Goal: Task Accomplishment & Management: Complete application form

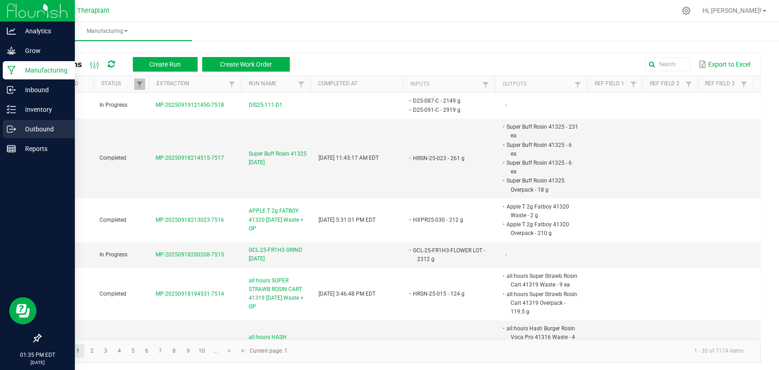
click at [17, 129] on p "Outbound" at bounding box center [43, 129] width 55 height 11
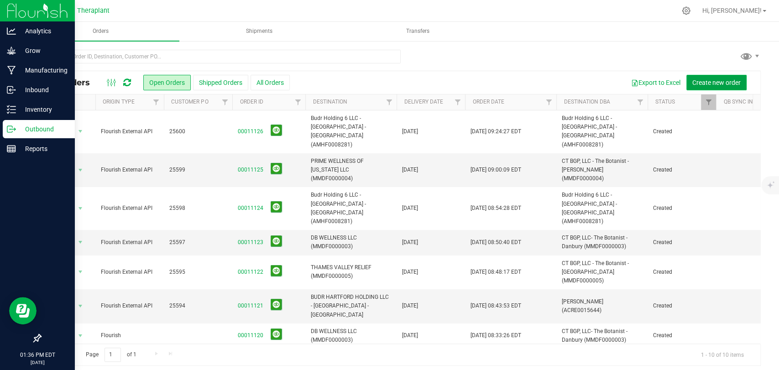
click at [710, 85] on span "Create new order" at bounding box center [717, 82] width 48 height 7
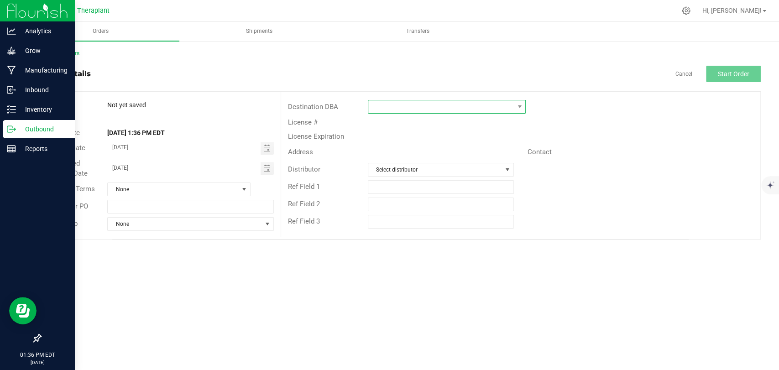
click at [508, 105] on span at bounding box center [442, 106] width 146 height 13
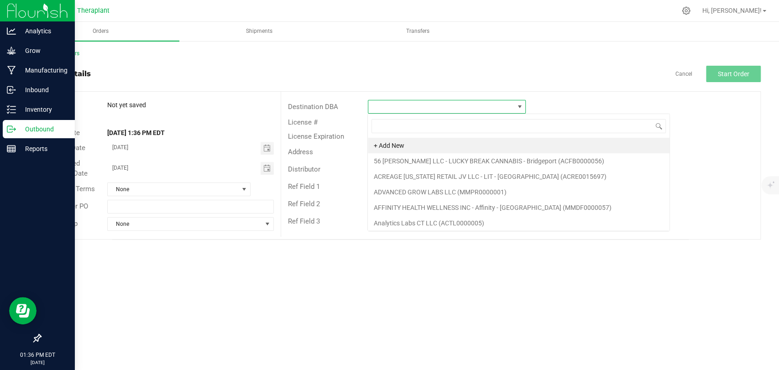
scroll to position [13, 158]
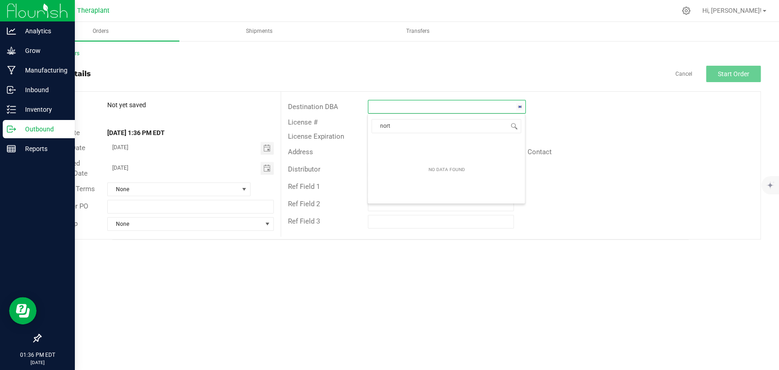
type input "north"
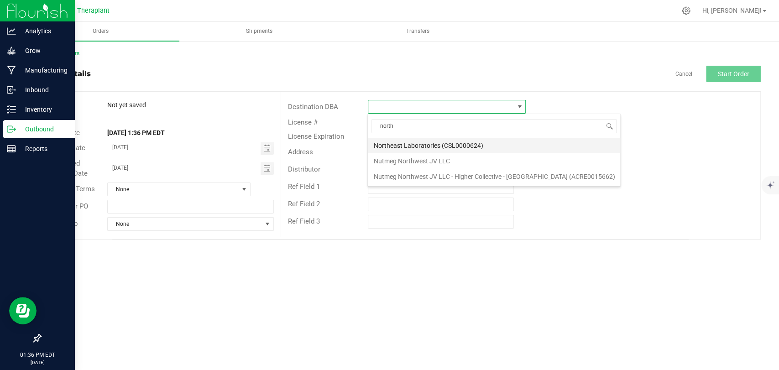
click at [485, 149] on li "Northeast Laboratories (CSL0000624)" at bounding box center [494, 146] width 253 height 16
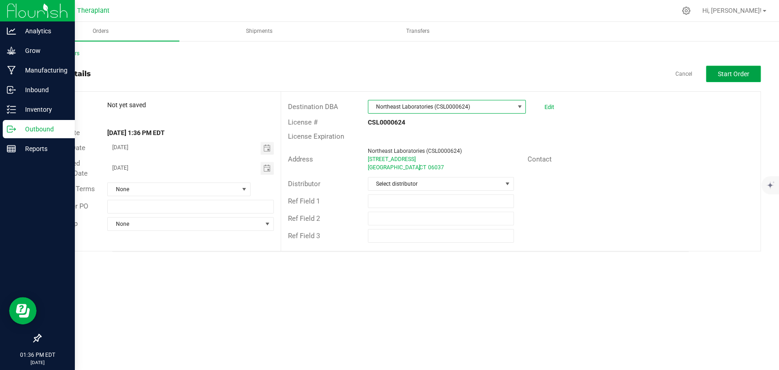
click at [734, 76] on span "Start Order" at bounding box center [734, 73] width 32 height 7
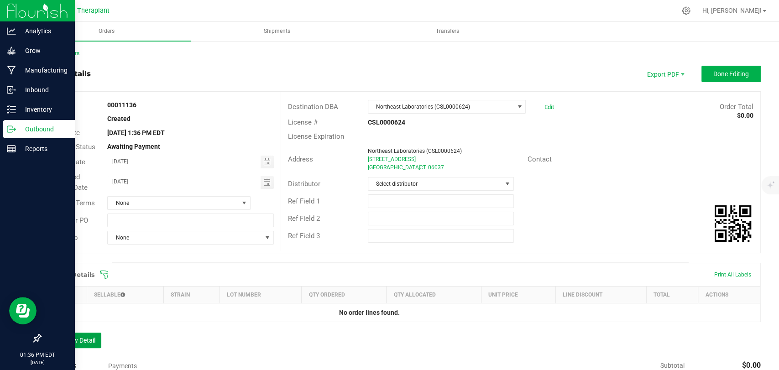
click at [82, 338] on button "Add New Detail" at bounding box center [70, 341] width 61 height 16
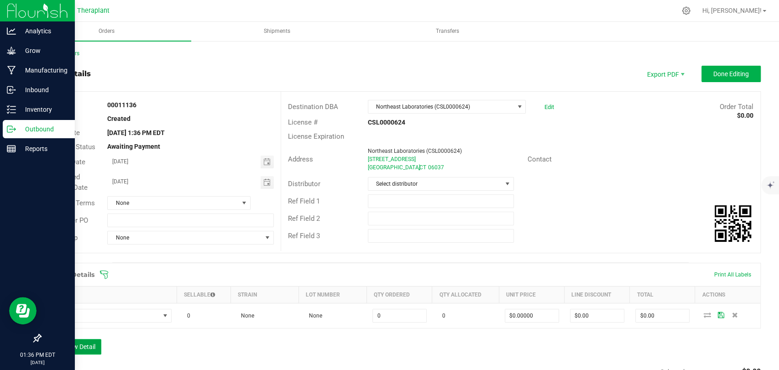
click at [88, 348] on button "Add New Detail" at bounding box center [70, 347] width 61 height 16
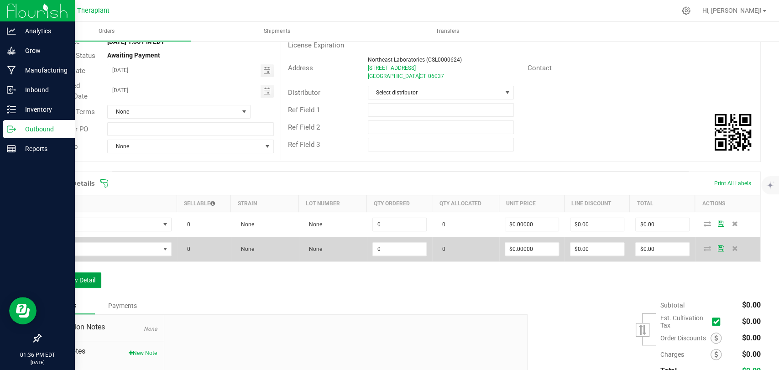
scroll to position [152, 0]
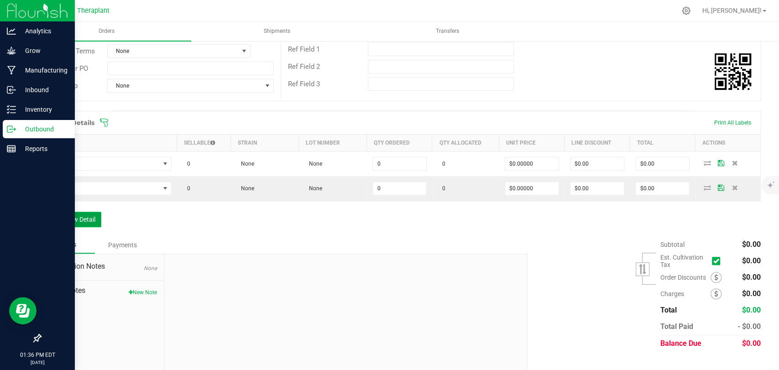
click at [84, 215] on button "Add New Detail" at bounding box center [70, 220] width 61 height 16
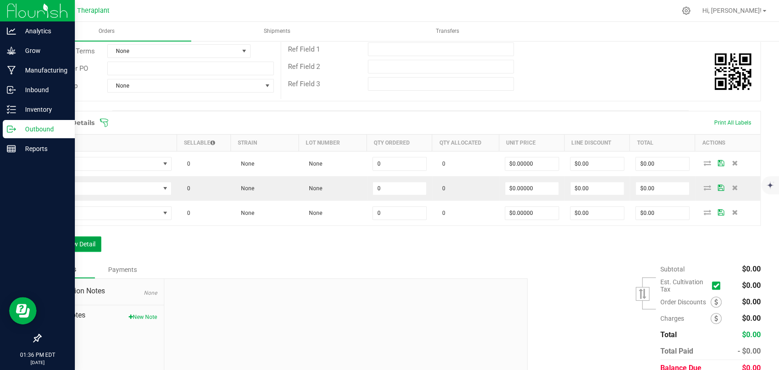
click at [80, 239] on button "Add New Detail" at bounding box center [70, 245] width 61 height 16
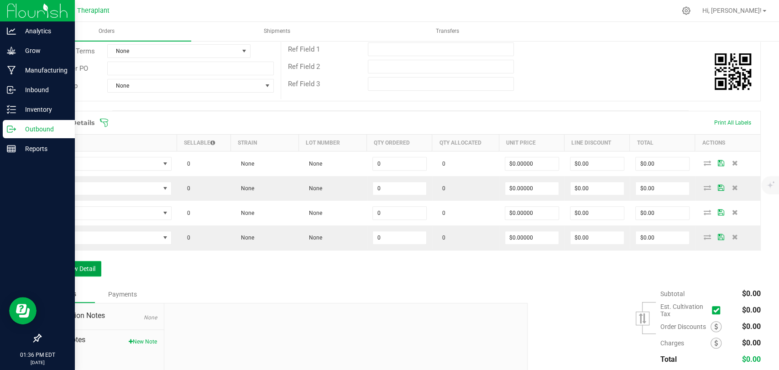
click at [81, 265] on button "Add New Detail" at bounding box center [70, 269] width 61 height 16
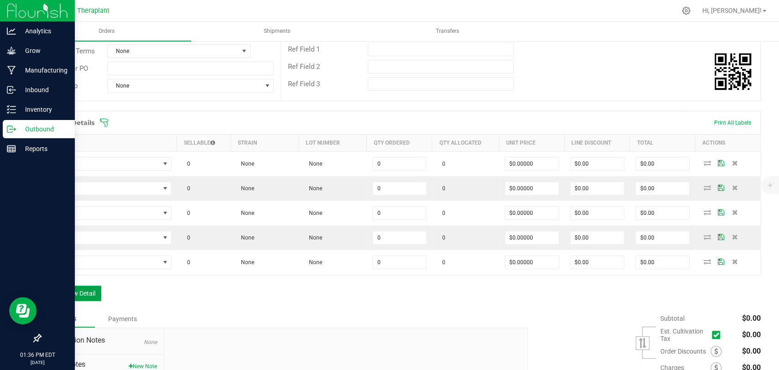
click at [79, 295] on button "Add New Detail" at bounding box center [70, 294] width 61 height 16
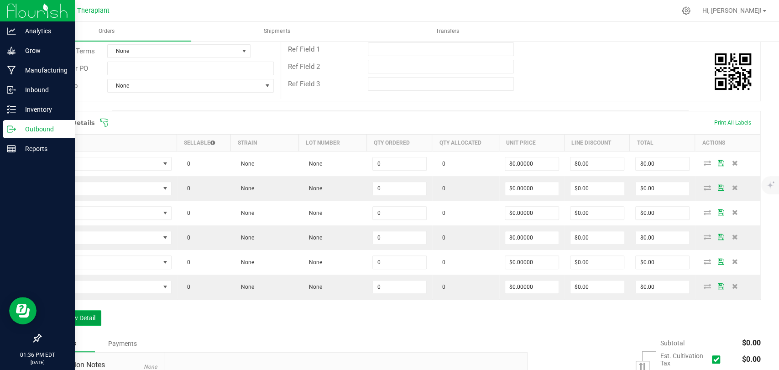
click at [80, 319] on button "Add New Detail" at bounding box center [70, 319] width 61 height 16
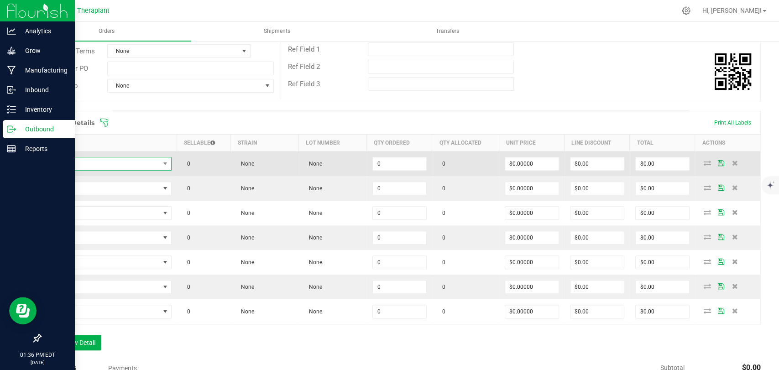
click at [100, 168] on span "NO DATA FOUND" at bounding box center [103, 164] width 113 height 13
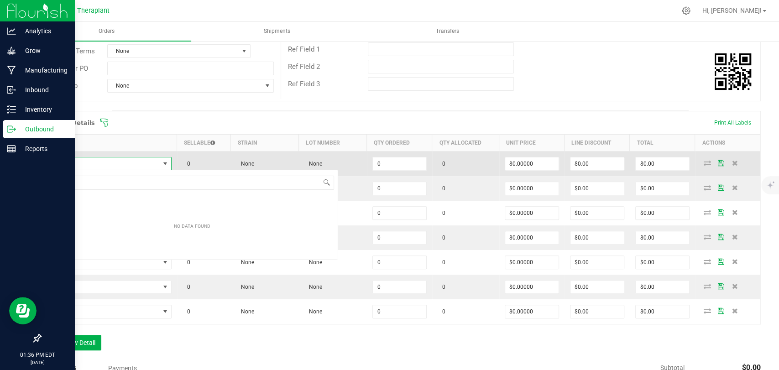
scroll to position [13, 124]
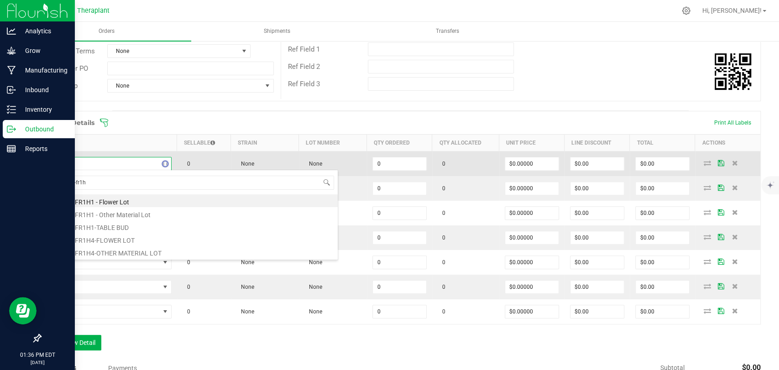
type input "ptk-25-fr1h4"
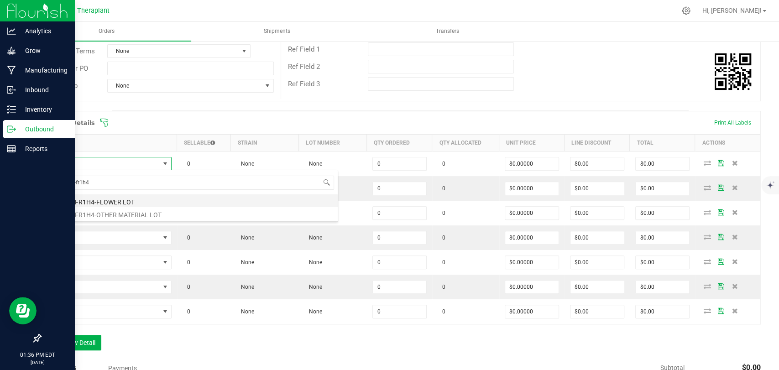
click at [102, 200] on li "PTK-25-FR1H4-FLOWER LOT" at bounding box center [192, 201] width 291 height 13
type input "0.0000 g"
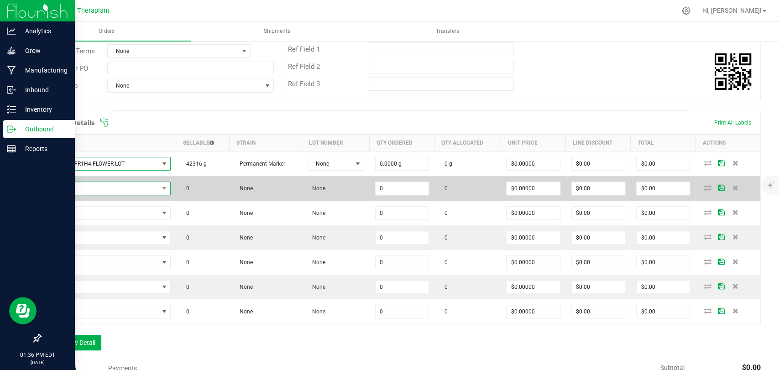
click at [103, 190] on span "NO DATA FOUND" at bounding box center [103, 188] width 112 height 13
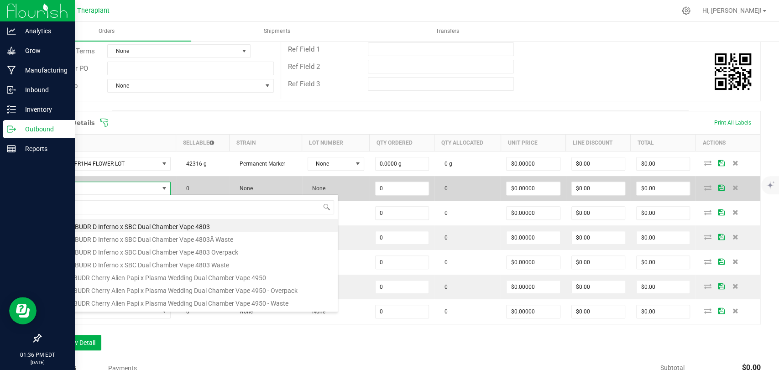
scroll to position [13, 121]
type input "ptk-25-fr1h4"
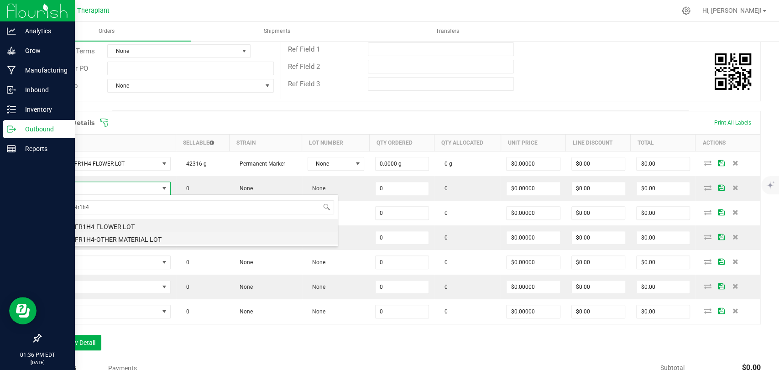
click at [118, 240] on li "PTK-25-FR1H4-OTHER MATERIAL LOT" at bounding box center [192, 238] width 291 height 13
type input "0.0000 g"
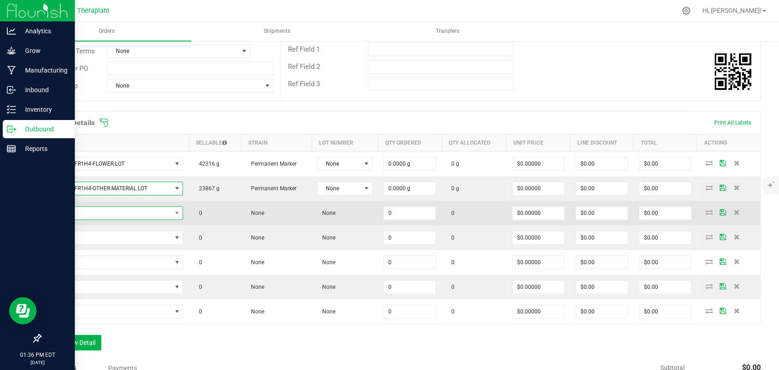
click at [103, 214] on span "NO DATA FOUND" at bounding box center [109, 213] width 125 height 13
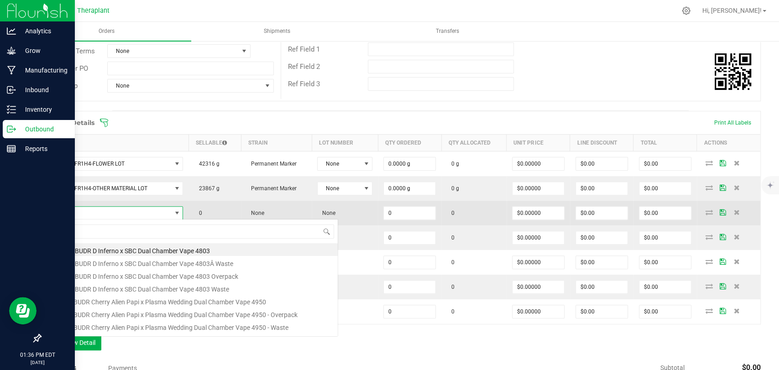
scroll to position [13, 133]
type input "41316"
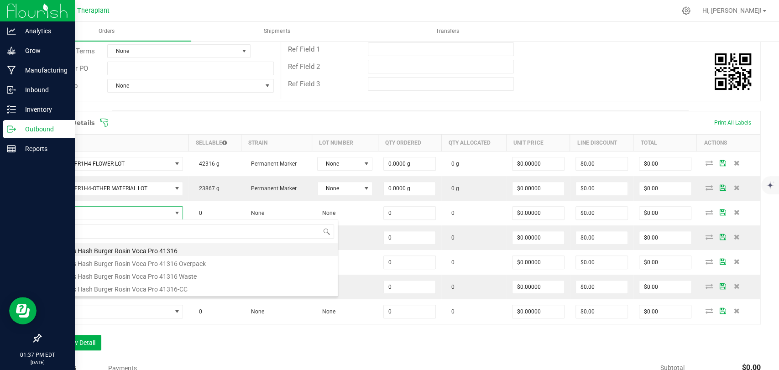
click at [114, 249] on li "all:hours Hash Burger Rosin Voca Pro 41316" at bounding box center [192, 249] width 291 height 13
type input "0 ea"
type input "$26.00000"
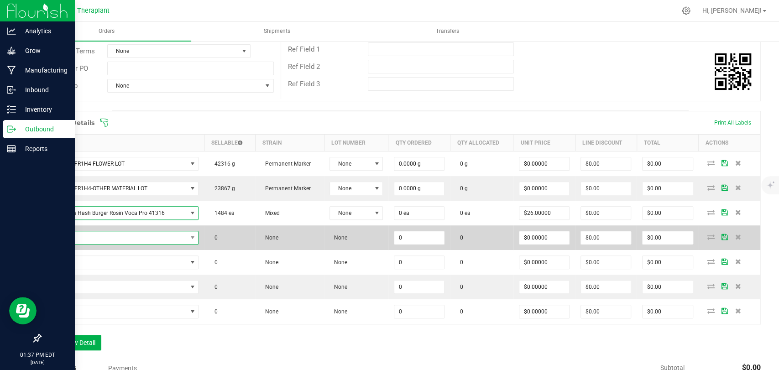
click at [111, 232] on span "NO DATA FOUND" at bounding box center [117, 238] width 140 height 13
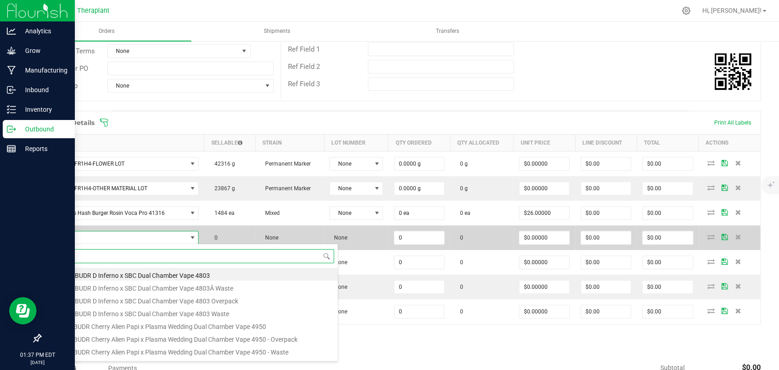
scroll to position [13, 146]
type input "41320"
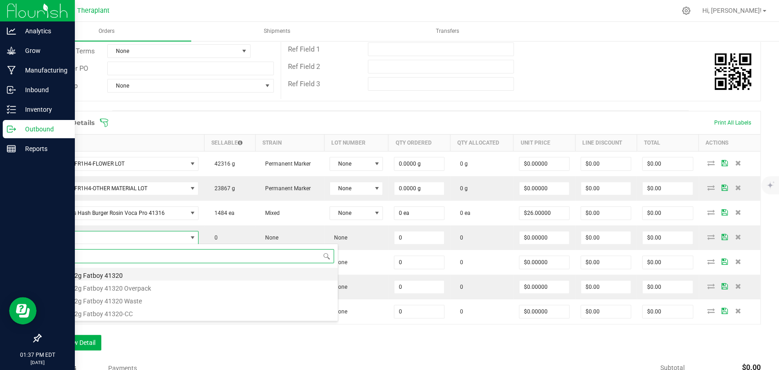
click at [113, 271] on li "Apple T 2g Fatboy 41320" at bounding box center [192, 274] width 291 height 13
type input "0 ea"
type input "$17.50000"
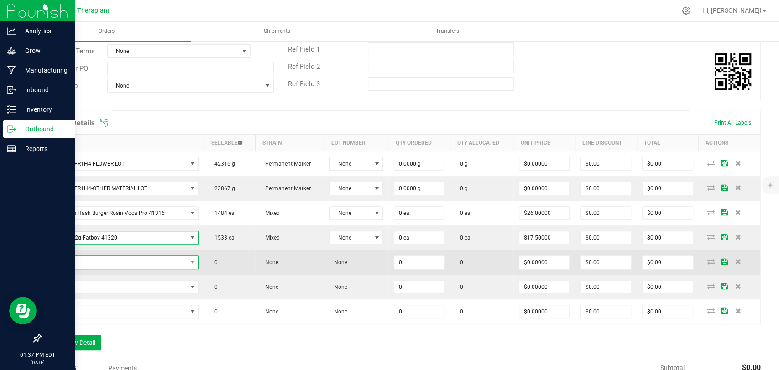
click at [113, 262] on span "NO DATA FOUND" at bounding box center [117, 262] width 140 height 13
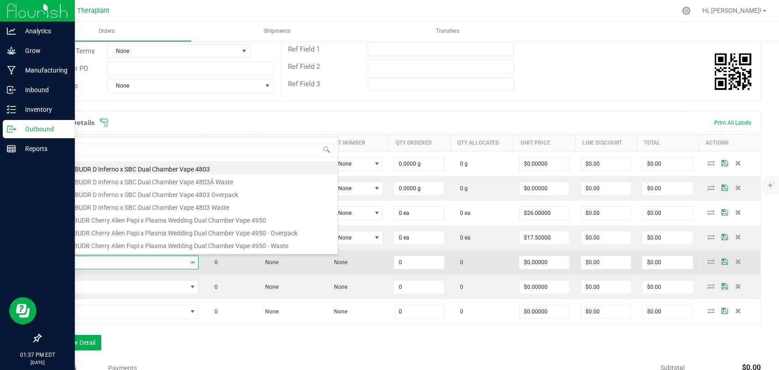
type input "41319"
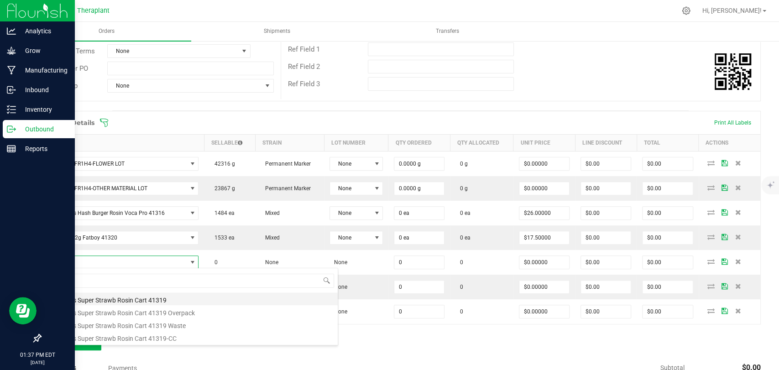
click at [113, 294] on li "all:hours Super Strawb Rosin Cart 41319" at bounding box center [192, 299] width 291 height 13
type input "0 ea"
type input "$23.50000"
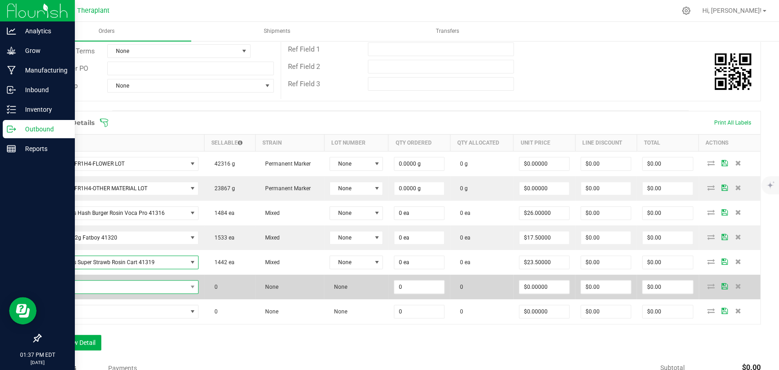
click at [113, 287] on span "NO DATA FOUND" at bounding box center [117, 287] width 140 height 13
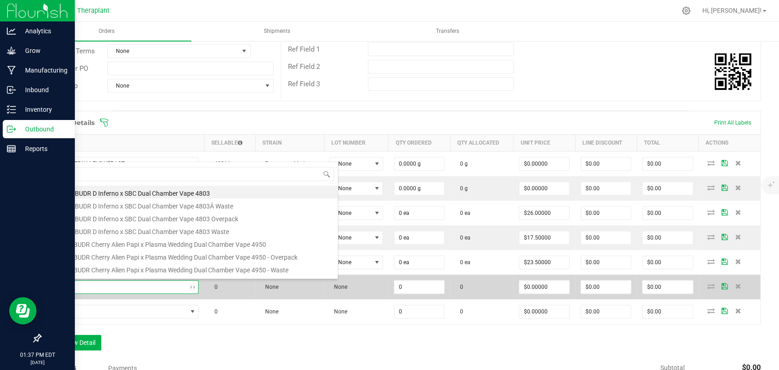
type input "41223"
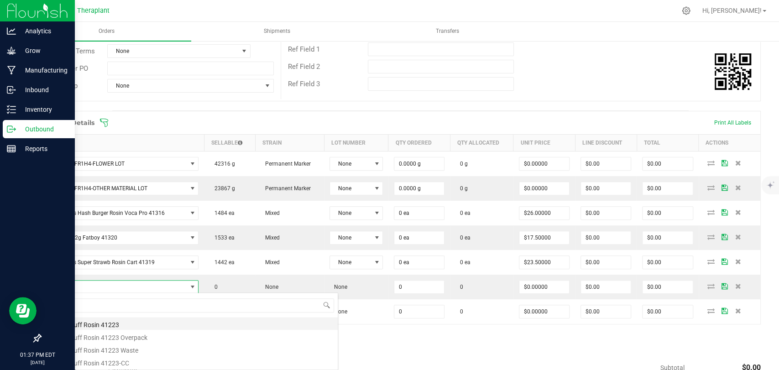
click at [111, 319] on li "Super Buff Rosin 41223" at bounding box center [192, 323] width 291 height 13
type input "0 ea"
type input "$30.00000"
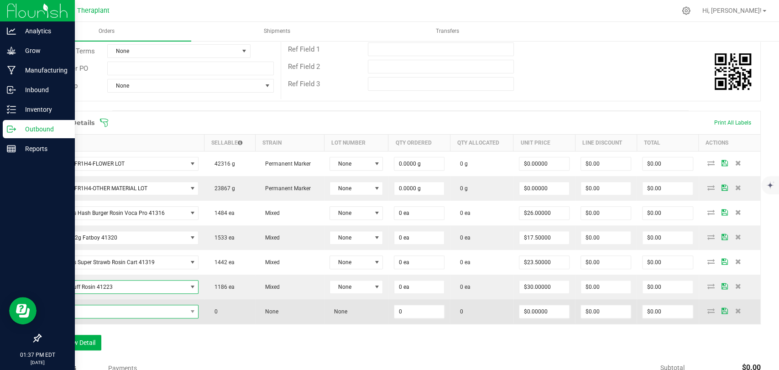
click at [110, 314] on span "NO DATA FOUND" at bounding box center [117, 311] width 140 height 13
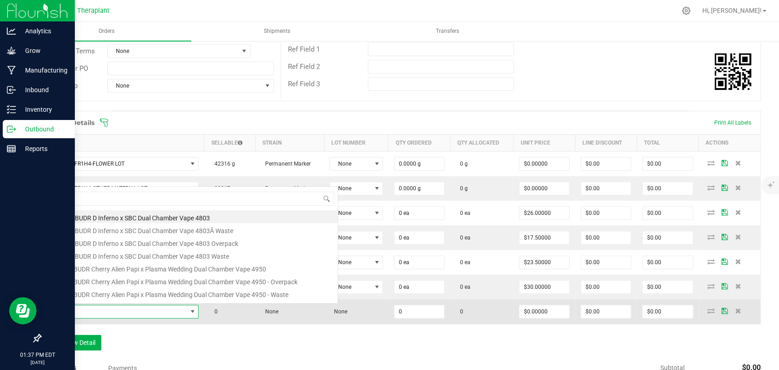
scroll to position [0, 0]
type input "41325"
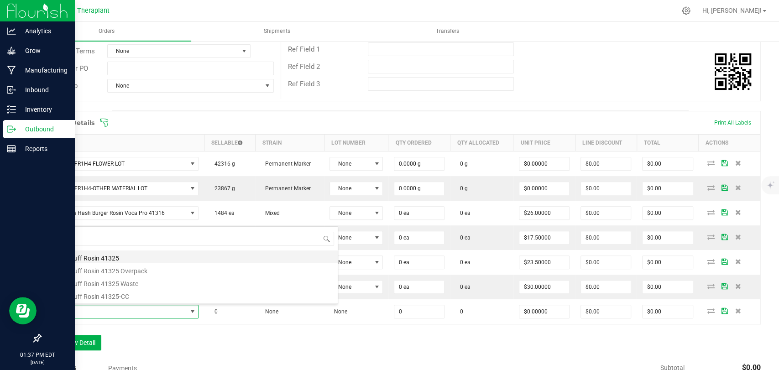
click at [121, 257] on li "Super Buff Rosin 41325" at bounding box center [192, 257] width 291 height 13
type input "0 ea"
type input "$30.00000"
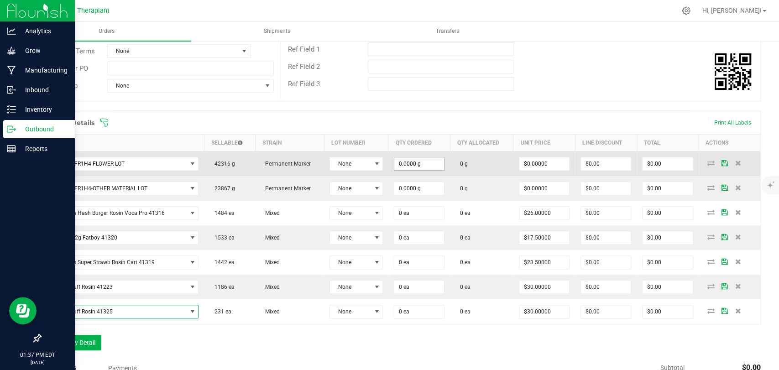
click at [412, 158] on input "0.0000 g" at bounding box center [420, 164] width 50 height 13
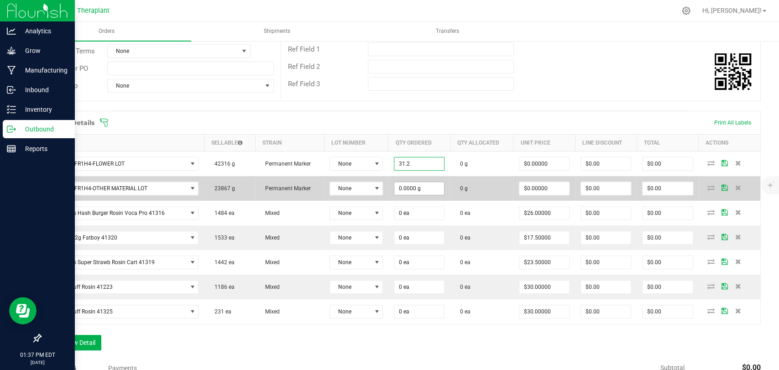
click at [404, 186] on input "0.0000 g" at bounding box center [420, 188] width 50 height 13
type input "31.2000 g"
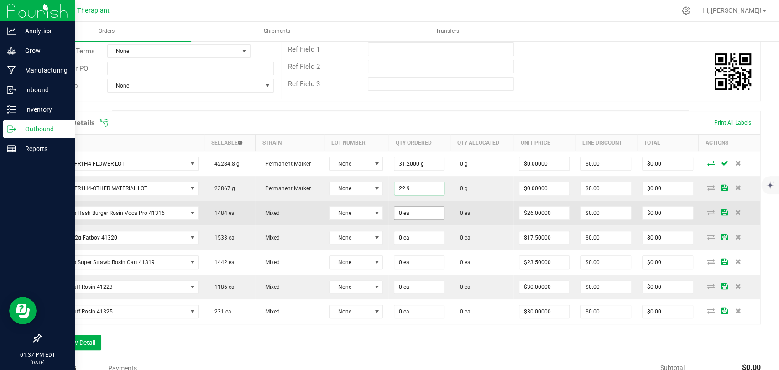
click at [404, 216] on input "0 ea" at bounding box center [420, 213] width 50 height 13
type input "22.9000 g"
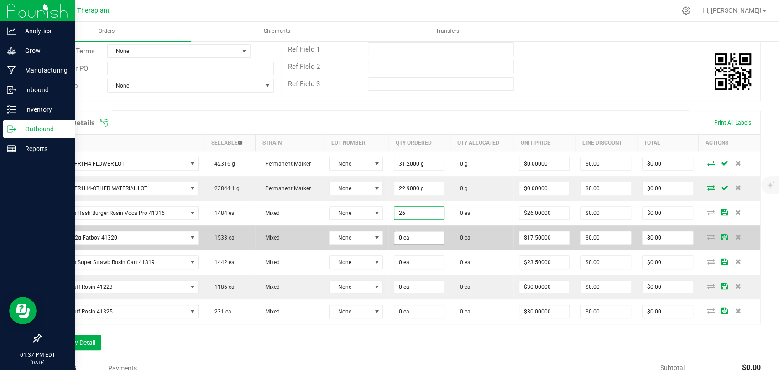
click at [401, 233] on input "0 ea" at bounding box center [420, 238] width 50 height 13
type input "26 ea"
type input "$676.00"
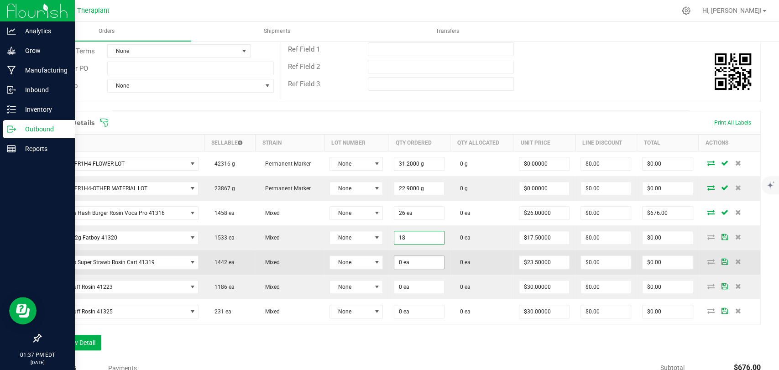
click at [405, 257] on input "0 ea" at bounding box center [420, 262] width 50 height 13
type input "18 ea"
type input "$315.00"
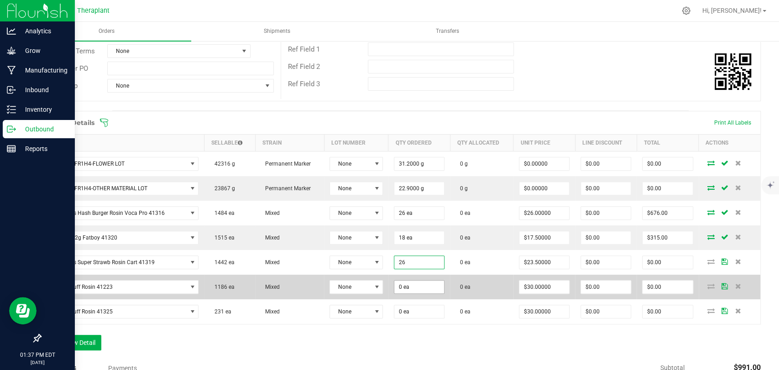
click at [403, 281] on input "0 ea" at bounding box center [420, 287] width 50 height 13
type input "26 ea"
type input "$611.00"
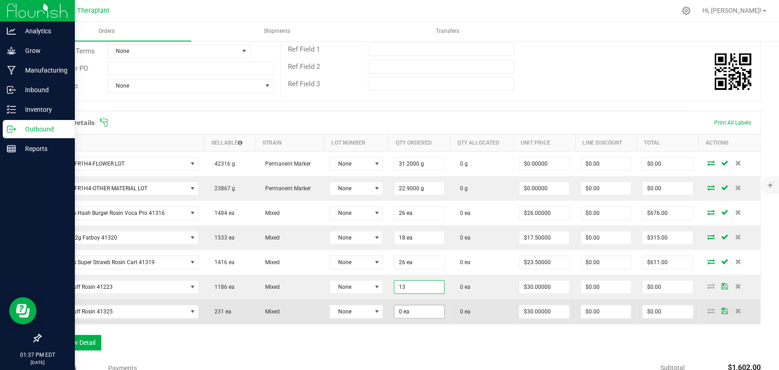
click at [408, 308] on input "0 ea" at bounding box center [420, 311] width 50 height 13
type input "13 ea"
type input "$390.00"
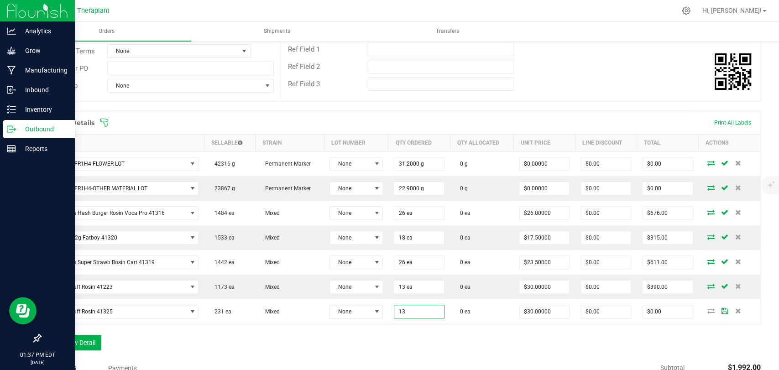
click at [412, 335] on div "Order Details Print All Labels Item Sellable Strain Lot Number Qty Ordered Qty …" at bounding box center [400, 235] width 721 height 249
type input "13 ea"
type input "$390.00"
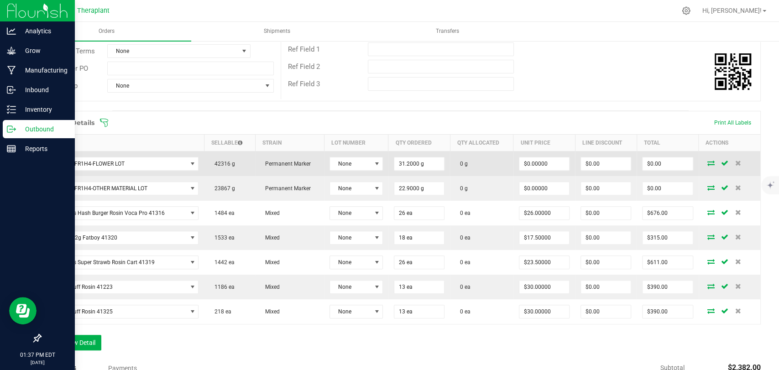
click at [708, 163] on icon at bounding box center [711, 162] width 7 height 5
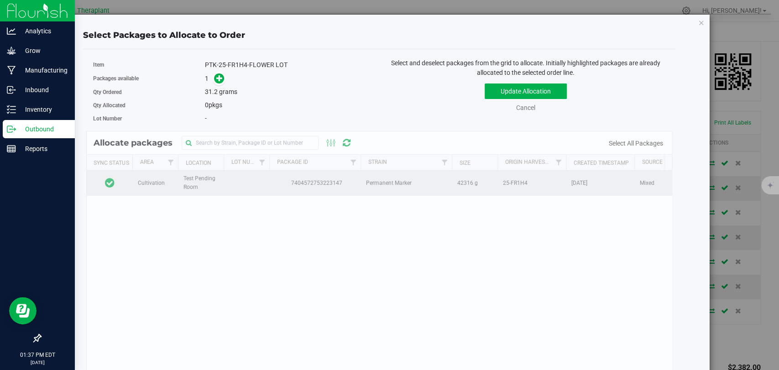
click at [120, 185] on td at bounding box center [110, 183] width 46 height 25
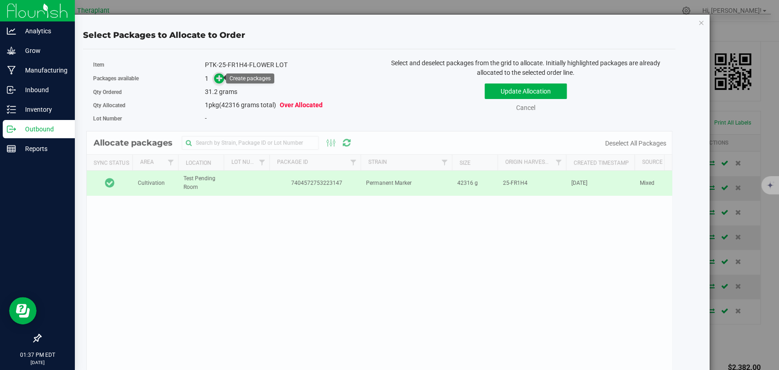
click at [220, 75] on icon at bounding box center [219, 78] width 6 height 6
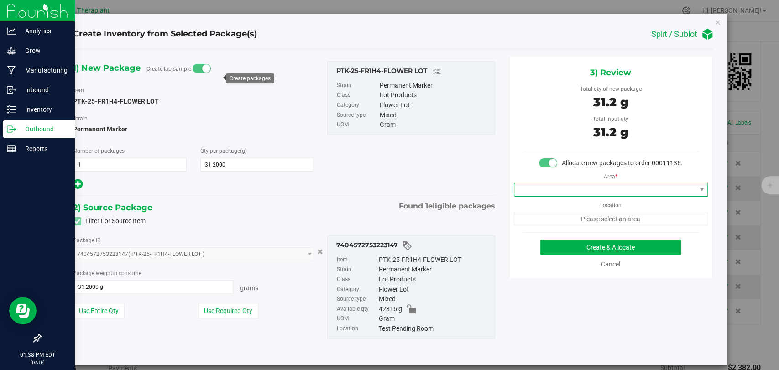
click at [562, 196] on span at bounding box center [606, 190] width 182 height 13
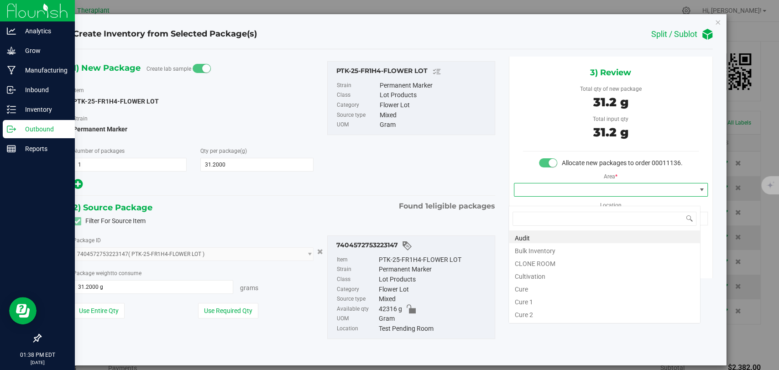
scroll to position [13, 192]
click at [547, 249] on li "Bulk Inventory" at bounding box center [604, 249] width 191 height 13
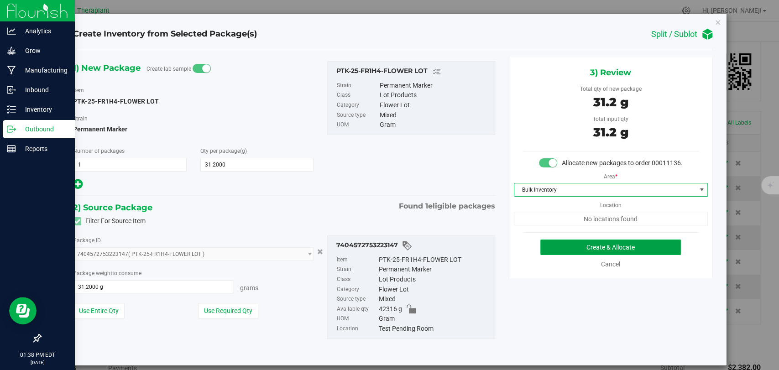
click at [592, 255] on button "Create & Allocate" at bounding box center [611, 248] width 141 height 16
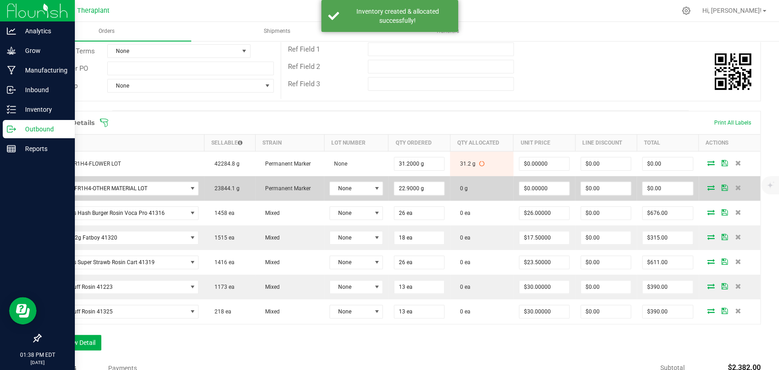
click at [708, 187] on icon at bounding box center [711, 187] width 7 height 5
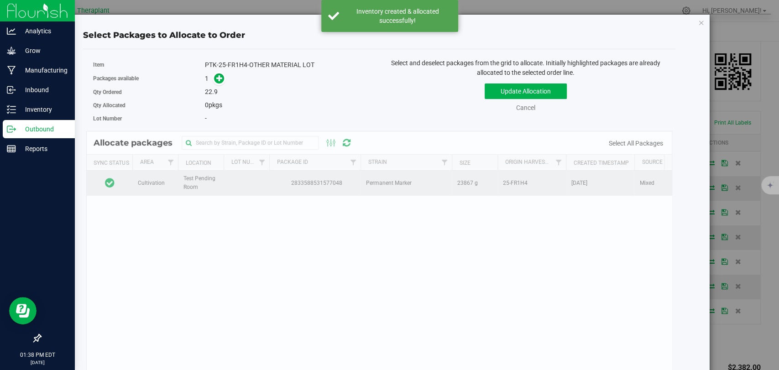
click at [127, 179] on td at bounding box center [110, 183] width 46 height 25
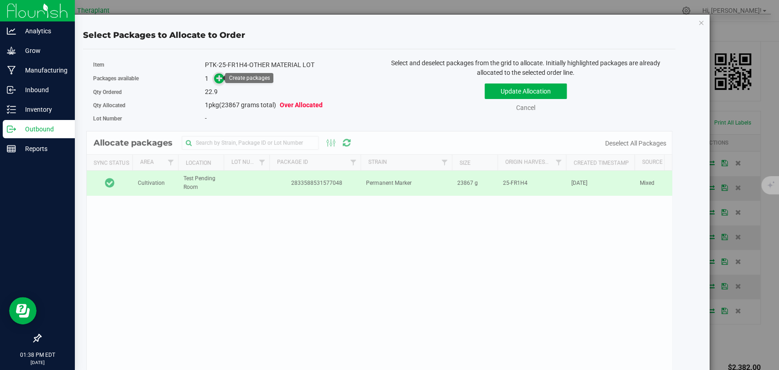
click at [219, 73] on span at bounding box center [219, 78] width 11 height 11
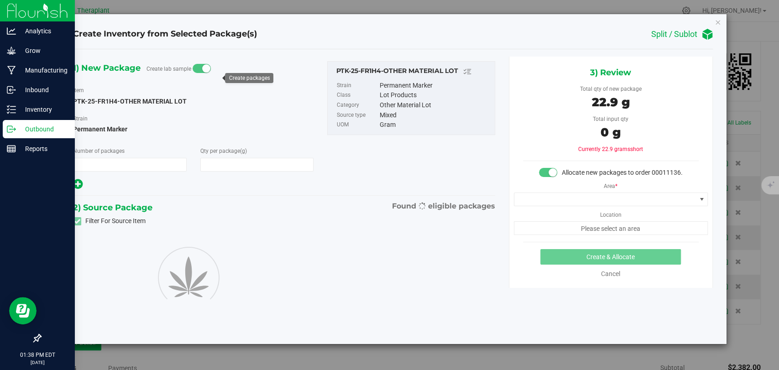
type input "1"
type input "22.9000"
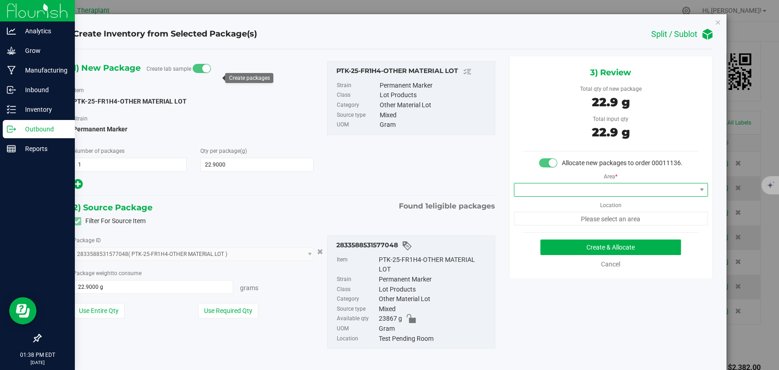
click at [558, 196] on span at bounding box center [606, 190] width 182 height 13
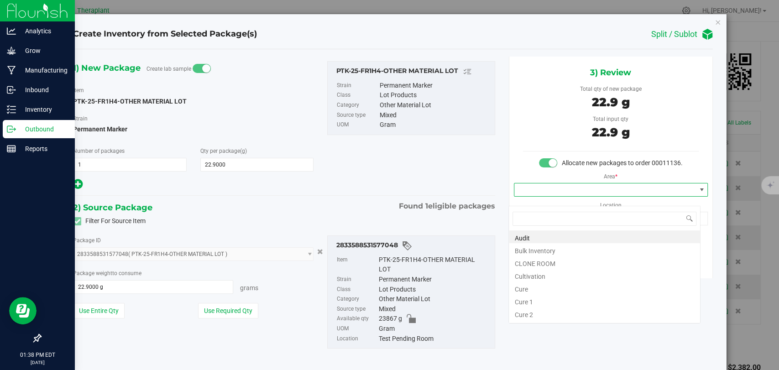
scroll to position [13, 192]
click at [543, 247] on li "Bulk Inventory" at bounding box center [604, 249] width 191 height 13
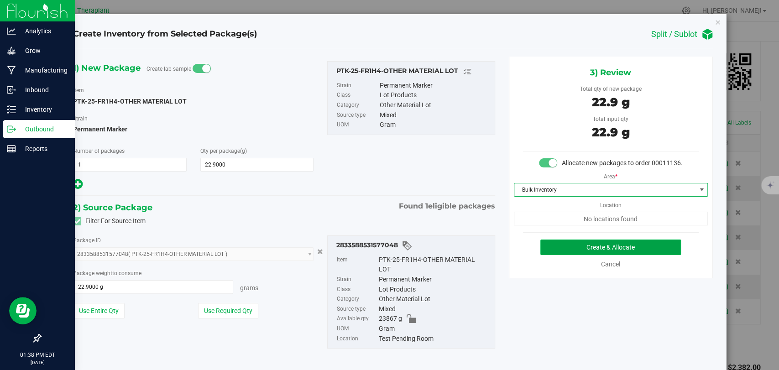
click at [600, 251] on button "Create & Allocate" at bounding box center [611, 248] width 141 height 16
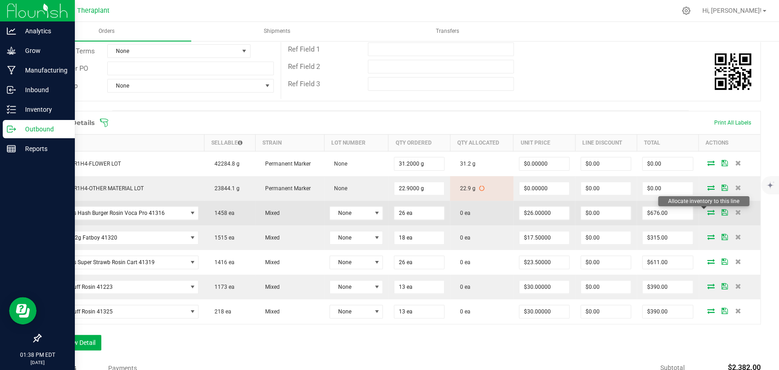
click at [708, 211] on icon at bounding box center [711, 212] width 7 height 5
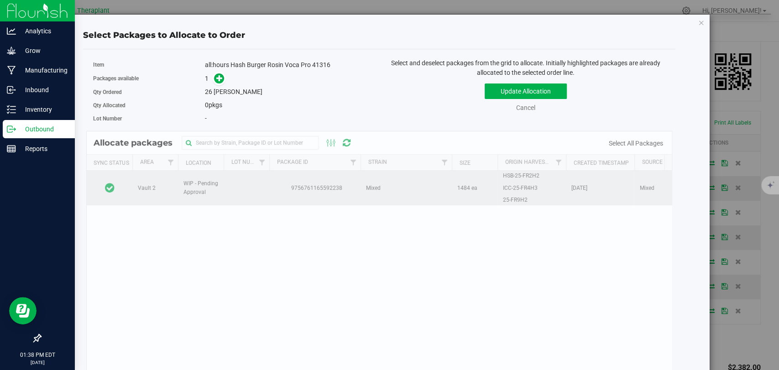
click at [119, 178] on td at bounding box center [110, 188] width 46 height 35
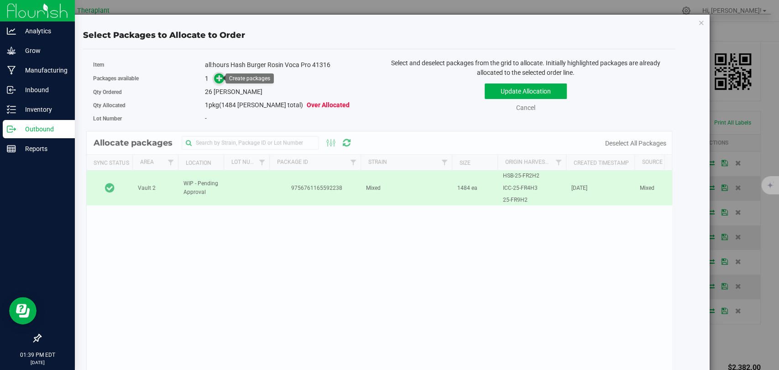
click at [217, 76] on icon at bounding box center [219, 78] width 6 height 6
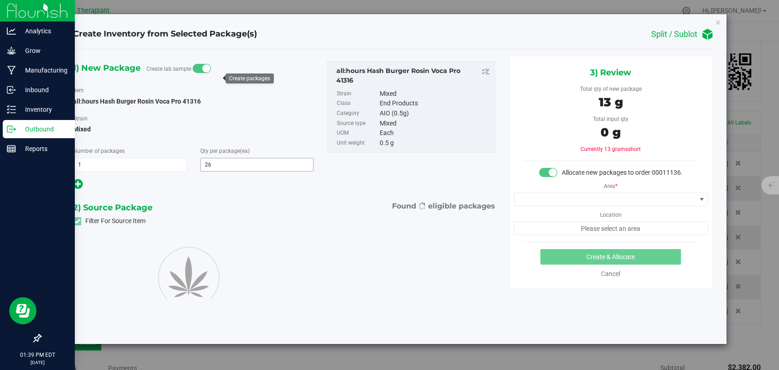
type input "26"
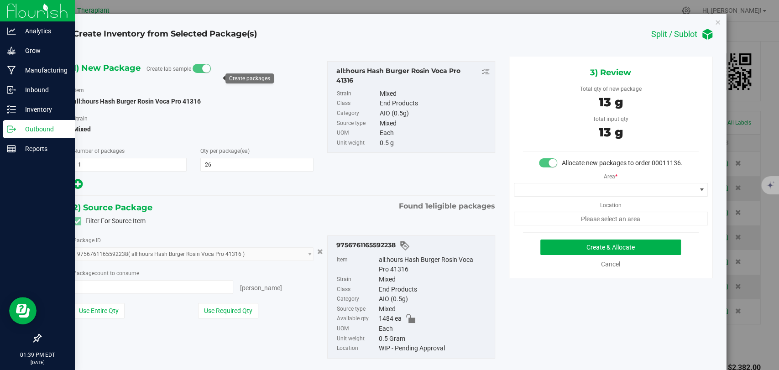
type input "26 ea"
click at [557, 196] on span at bounding box center [606, 190] width 182 height 13
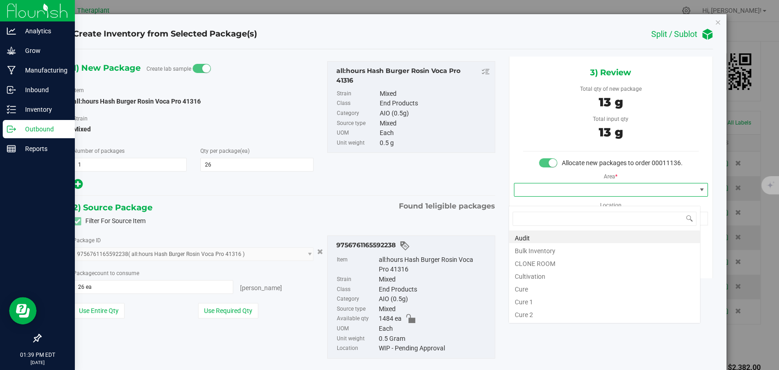
scroll to position [13, 192]
click at [548, 245] on li "Bulk Inventory" at bounding box center [604, 249] width 191 height 13
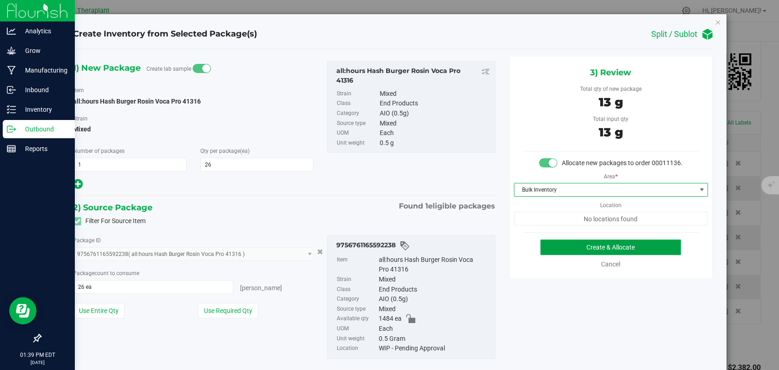
click at [621, 254] on button "Create & Allocate" at bounding box center [611, 248] width 141 height 16
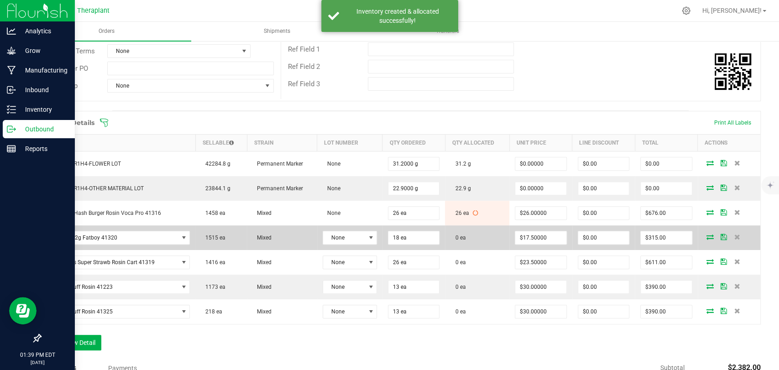
click at [707, 237] on icon at bounding box center [710, 236] width 7 height 5
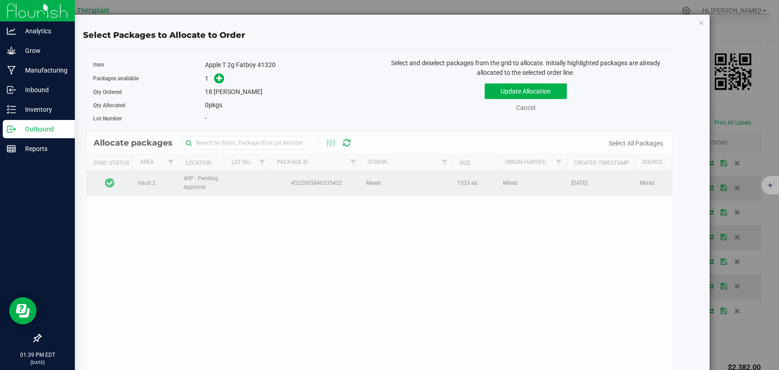
click at [113, 180] on icon at bounding box center [110, 182] width 10 height 11
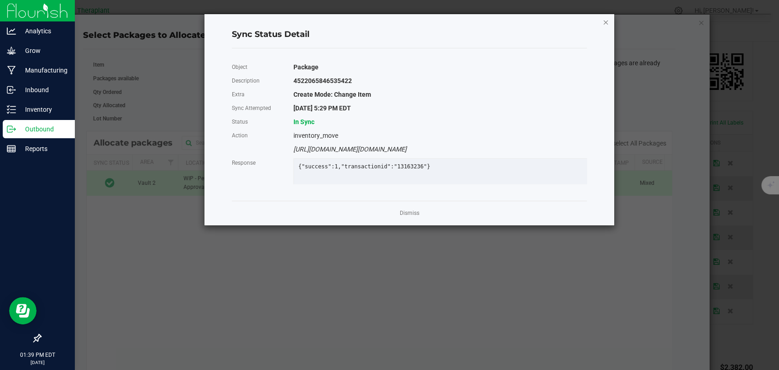
click at [605, 26] on icon "Close" at bounding box center [606, 21] width 6 height 11
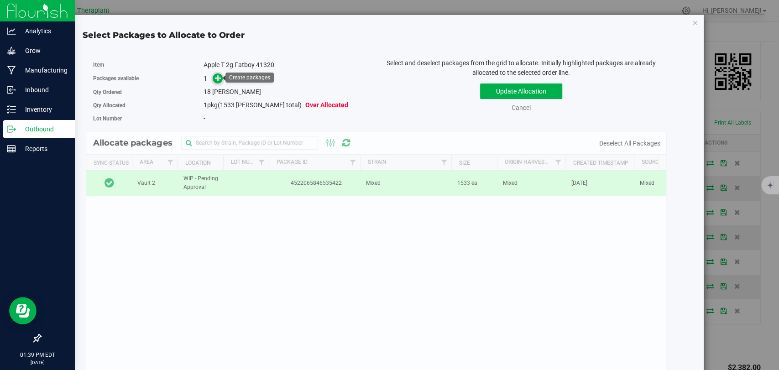
click at [220, 76] on icon at bounding box center [218, 77] width 7 height 7
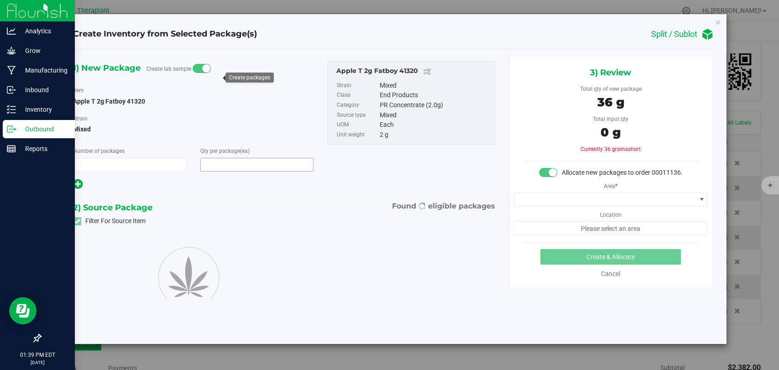
type input "1"
type input "18"
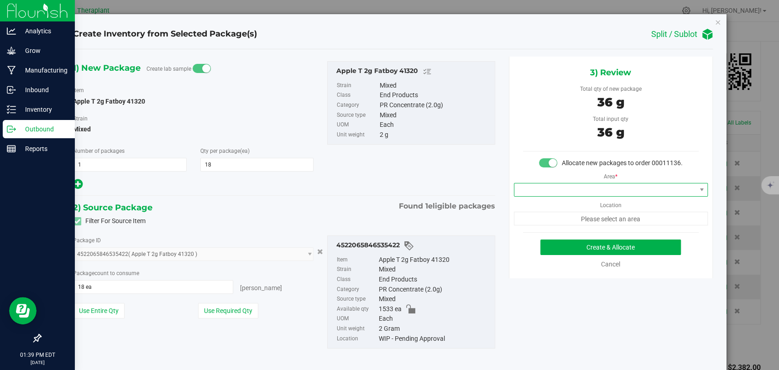
click at [548, 196] on span at bounding box center [606, 190] width 182 height 13
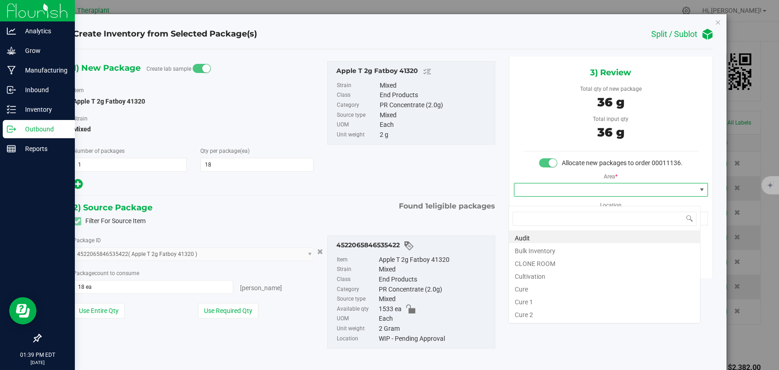
scroll to position [13, 192]
click at [542, 246] on li "Bulk Inventory" at bounding box center [604, 249] width 191 height 13
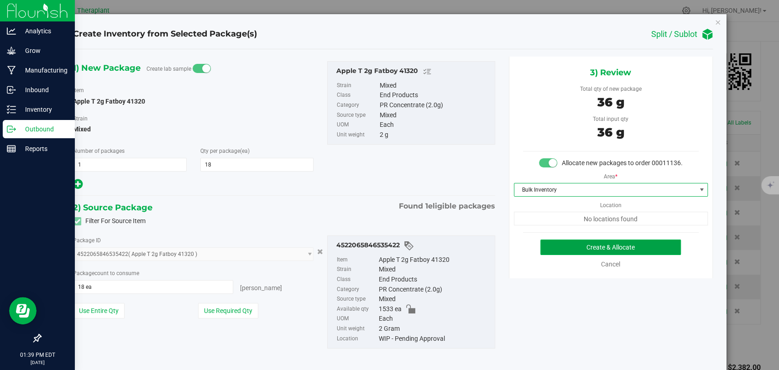
click at [567, 253] on button "Create & Allocate" at bounding box center [611, 248] width 141 height 16
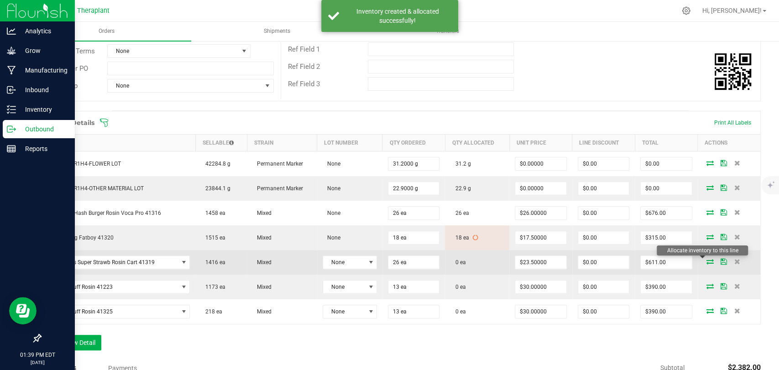
click at [707, 260] on icon at bounding box center [710, 261] width 7 height 5
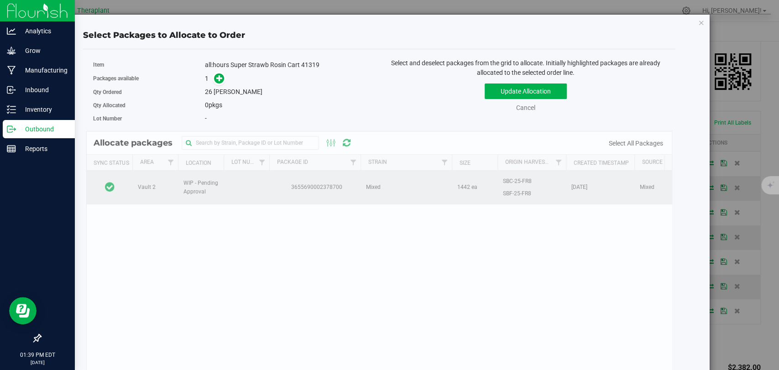
click at [128, 181] on td at bounding box center [110, 188] width 46 height 34
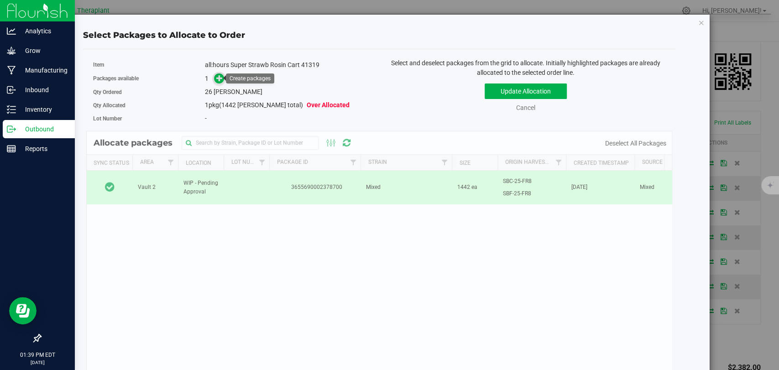
click at [216, 80] on icon at bounding box center [219, 78] width 6 height 6
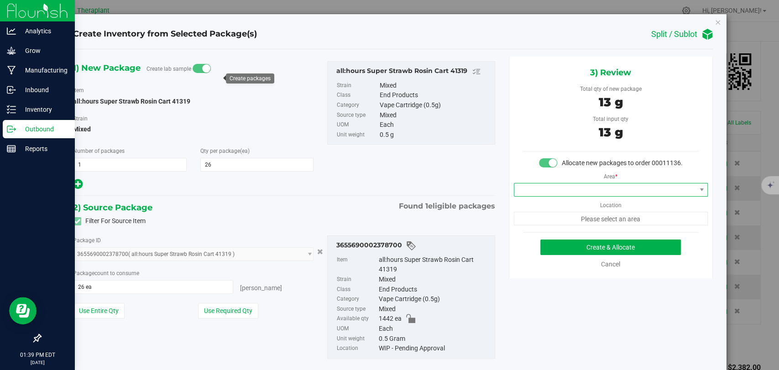
click at [541, 196] on span at bounding box center [606, 190] width 182 height 13
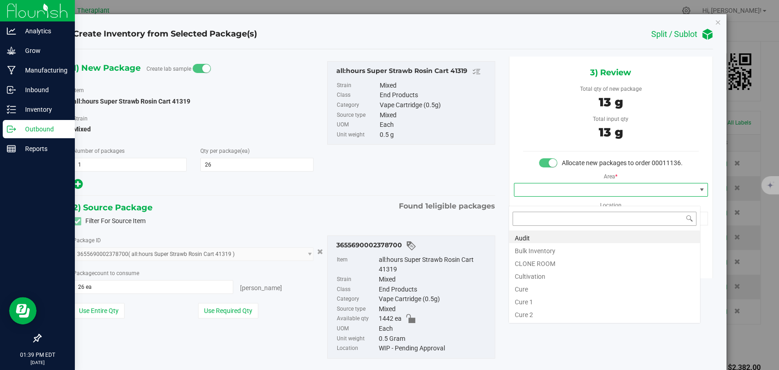
scroll to position [13, 192]
click at [545, 250] on li "Bulk Inventory" at bounding box center [604, 249] width 191 height 13
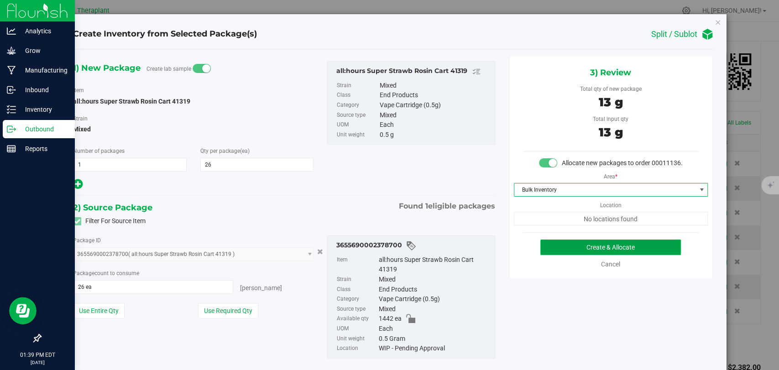
click at [572, 253] on button "Create & Allocate" at bounding box center [611, 248] width 141 height 16
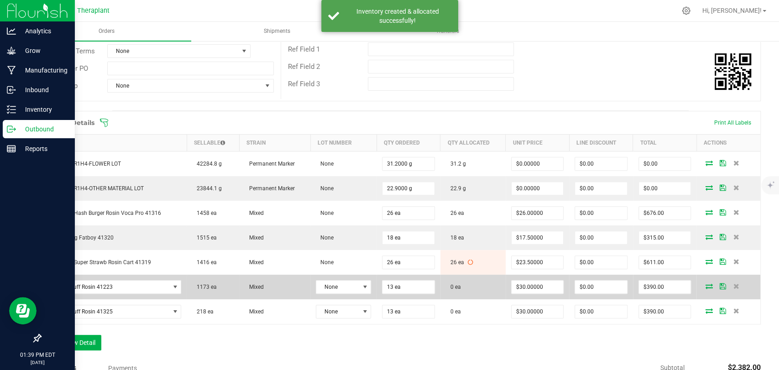
click at [706, 284] on icon at bounding box center [709, 286] width 7 height 5
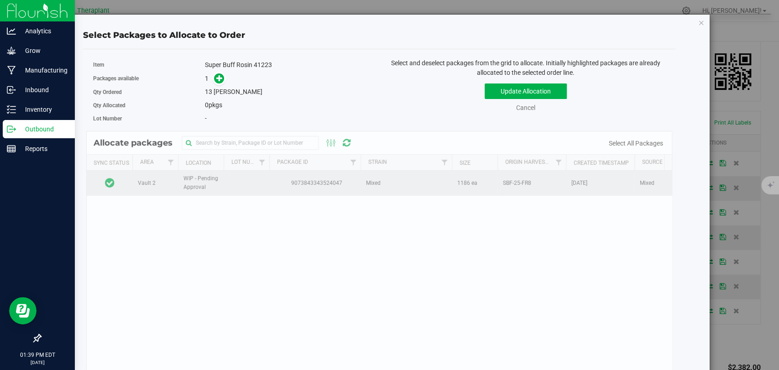
click at [129, 180] on td at bounding box center [110, 183] width 46 height 25
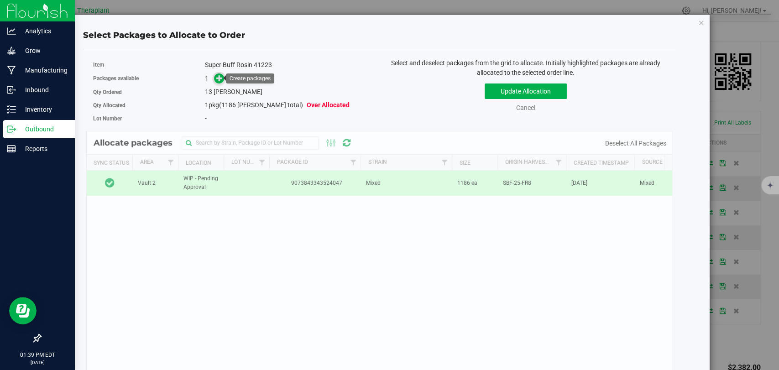
click at [221, 79] on icon at bounding box center [219, 78] width 6 height 6
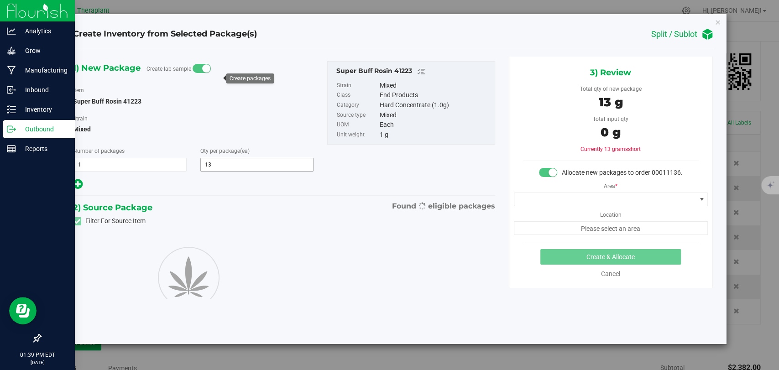
type input "13"
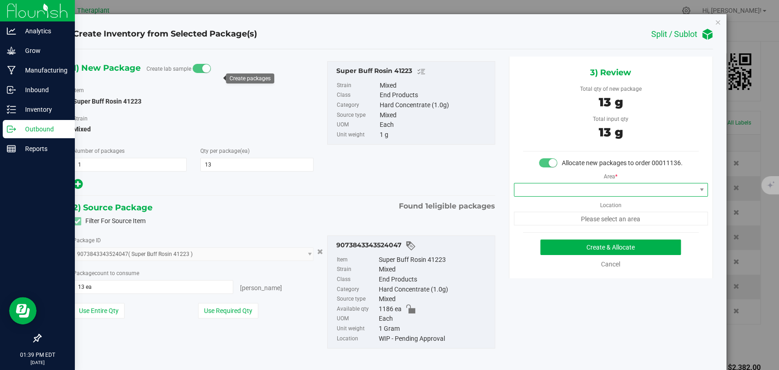
click at [568, 196] on span at bounding box center [606, 190] width 182 height 13
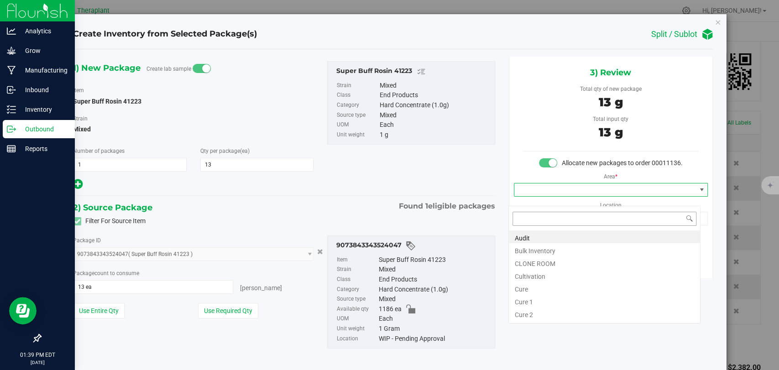
scroll to position [13, 192]
click at [548, 252] on li "Bulk Inventory" at bounding box center [604, 249] width 191 height 13
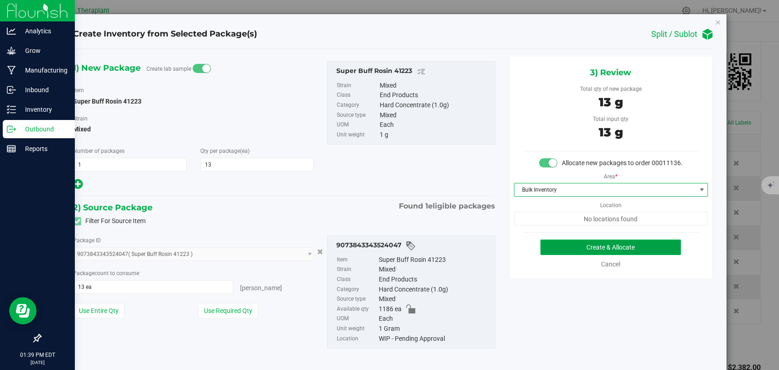
click at [589, 255] on button "Create & Allocate" at bounding box center [611, 248] width 141 height 16
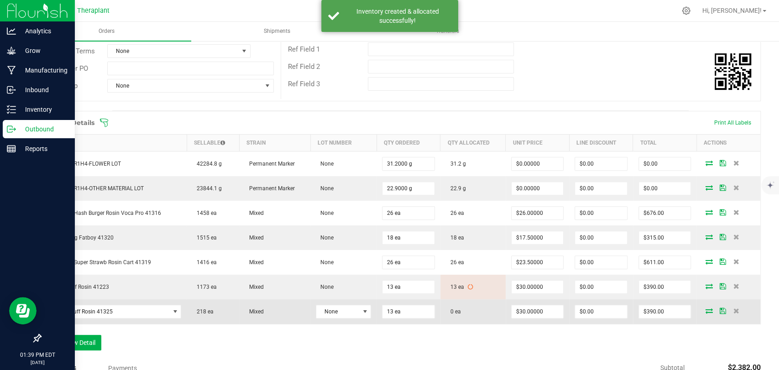
click at [706, 309] on icon at bounding box center [709, 310] width 7 height 5
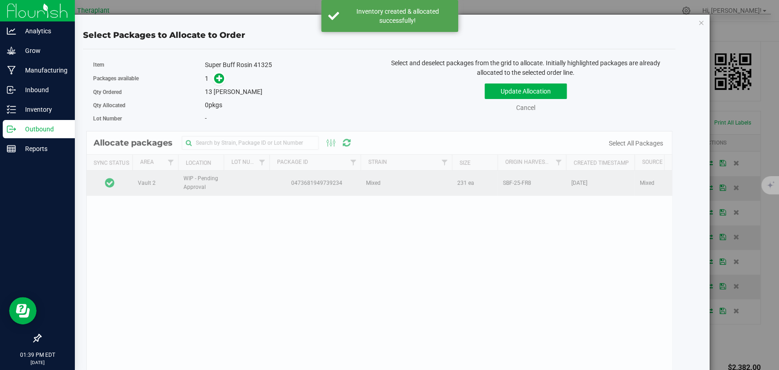
click at [125, 183] on td at bounding box center [110, 183] width 46 height 25
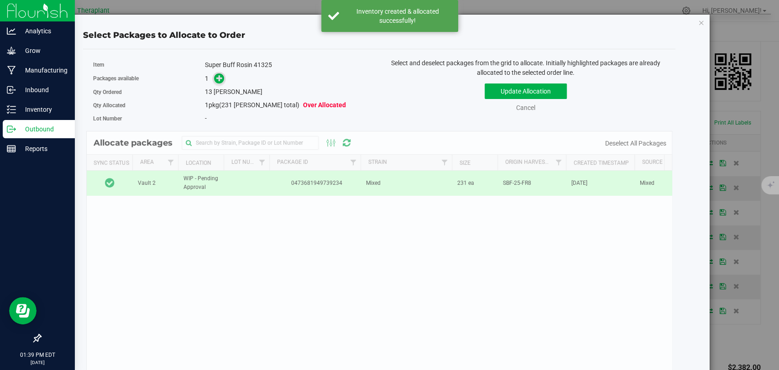
click at [221, 74] on icon at bounding box center [220, 78] width 8 height 8
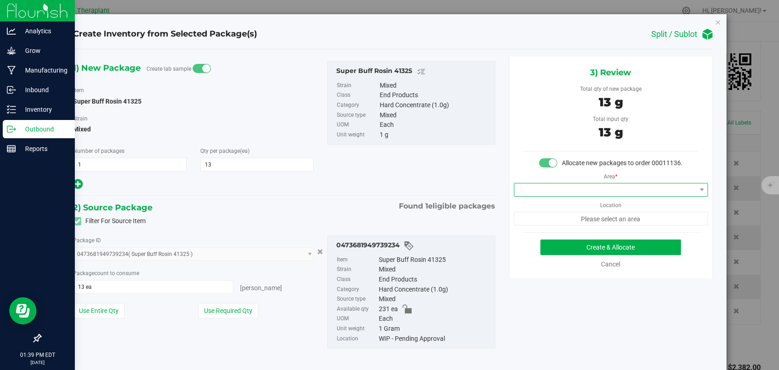
click at [548, 196] on span at bounding box center [606, 190] width 182 height 13
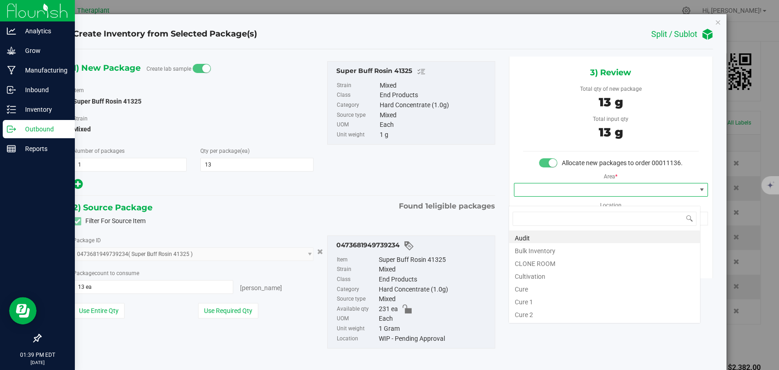
scroll to position [13, 192]
click at [557, 248] on li "Bulk Inventory" at bounding box center [604, 249] width 191 height 13
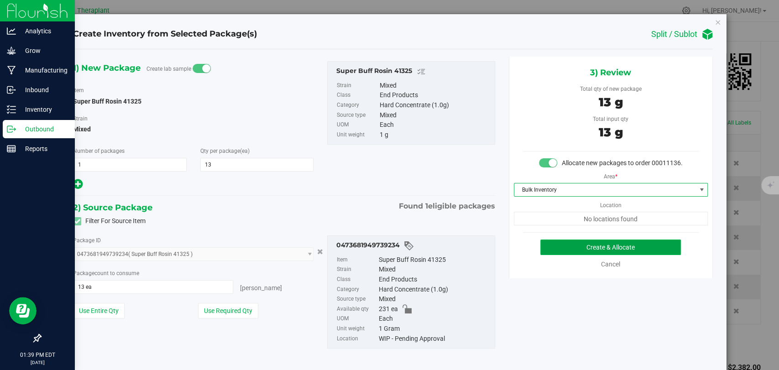
click at [580, 254] on button "Create & Allocate" at bounding box center [611, 248] width 141 height 16
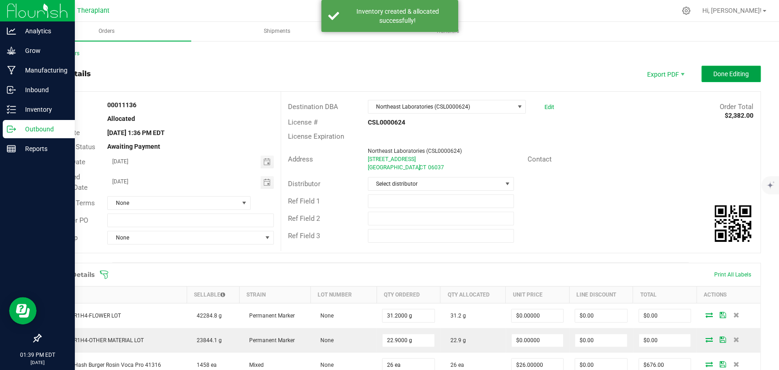
click at [718, 79] on button "Done Editing" at bounding box center [731, 74] width 59 height 16
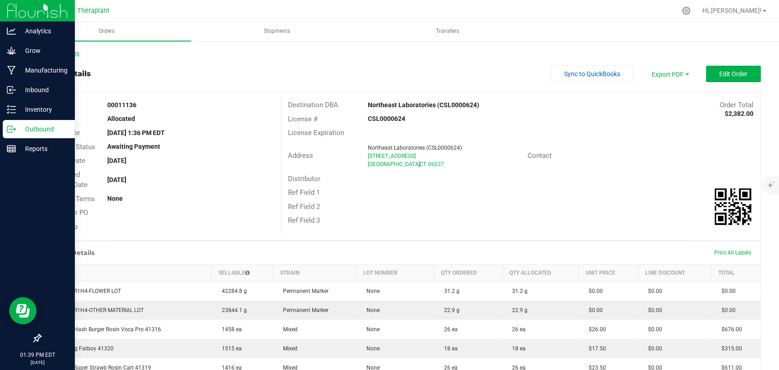
click at [73, 52] on link "Back to Orders" at bounding box center [59, 53] width 39 height 6
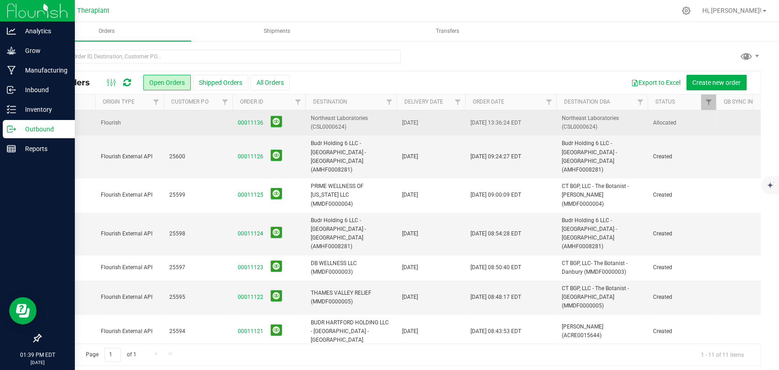
click at [148, 117] on td "Flourish" at bounding box center [129, 123] width 68 height 25
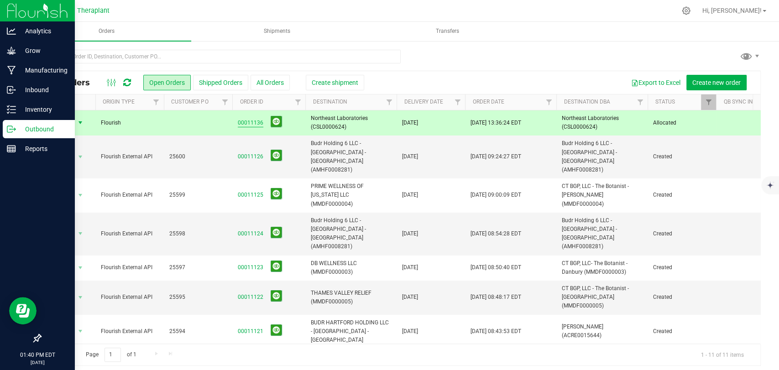
click at [245, 125] on link "00011136" at bounding box center [251, 123] width 26 height 9
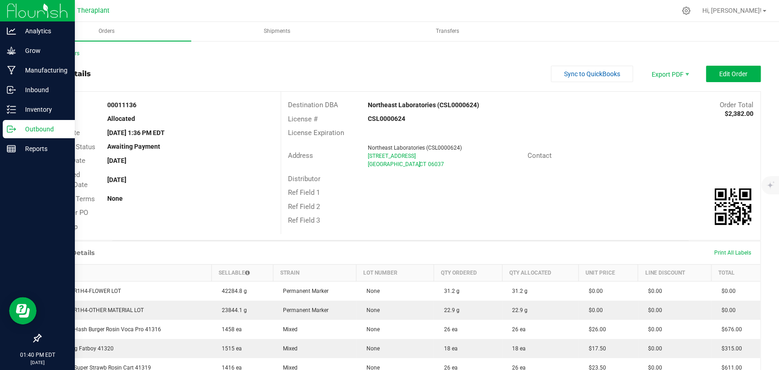
click at [67, 57] on div "Back to Orders" at bounding box center [400, 53] width 721 height 8
click at [67, 54] on link "Back to Orders" at bounding box center [59, 53] width 39 height 6
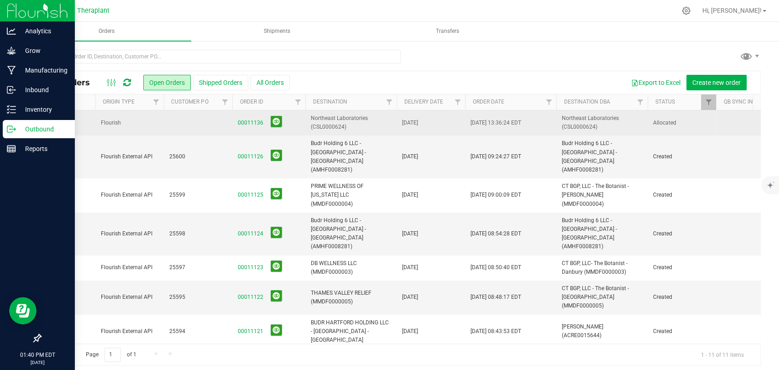
click at [168, 123] on td at bounding box center [198, 123] width 68 height 25
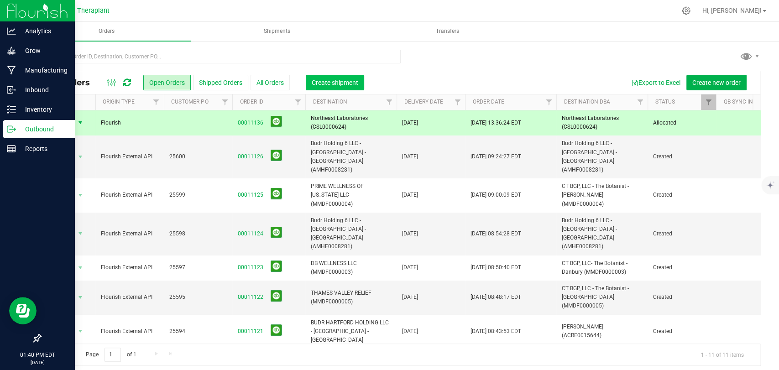
click at [324, 79] on span "Create shipment" at bounding box center [335, 82] width 47 height 7
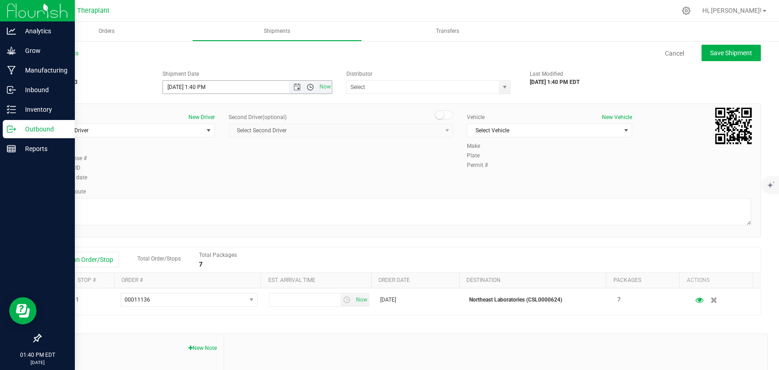
click at [308, 86] on span "Open the time view" at bounding box center [310, 87] width 7 height 7
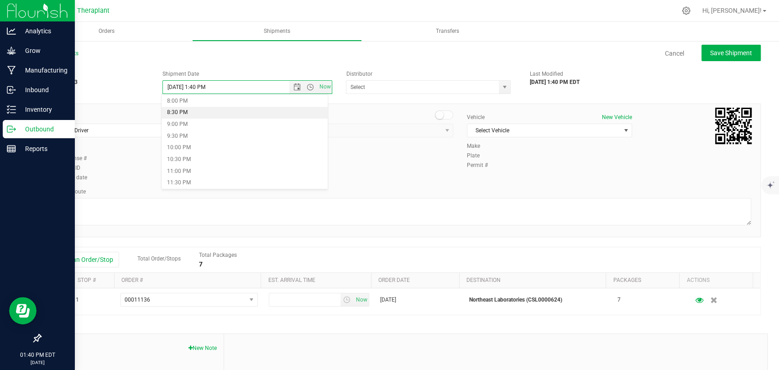
scroll to position [420, 0]
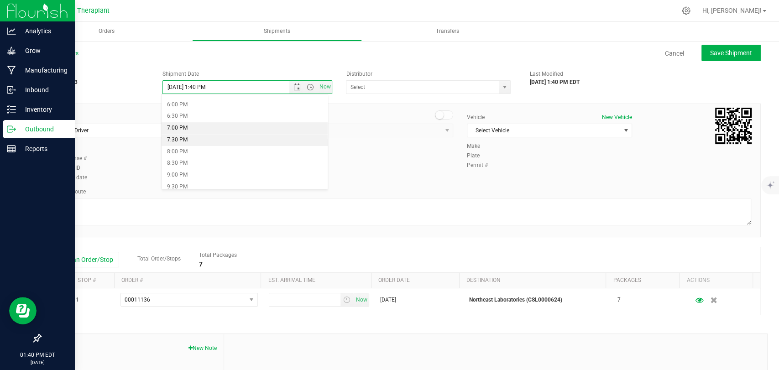
click at [179, 129] on li "7:00 PM" at bounding box center [245, 128] width 166 height 12
type input "[DATE] 7:00 PM"
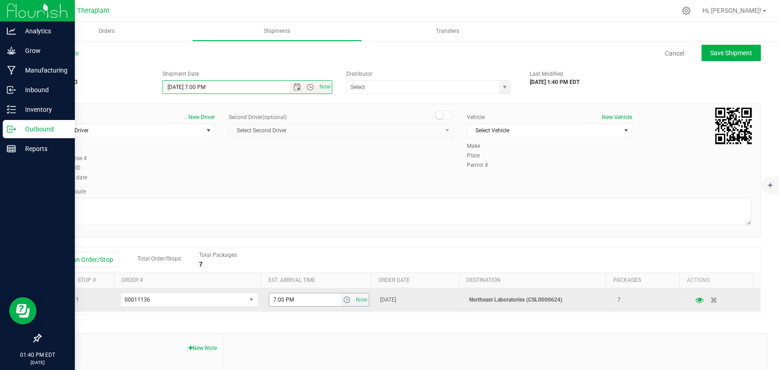
click at [343, 300] on span "select" at bounding box center [346, 299] width 7 height 7
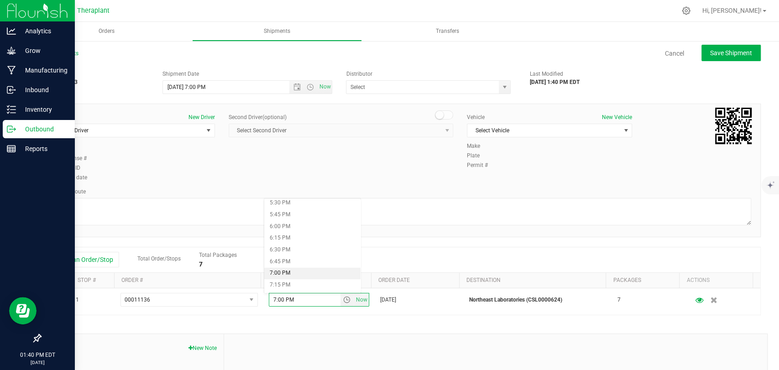
scroll to position [862, 0]
click at [287, 257] on li "7:30 PM" at bounding box center [312, 259] width 96 height 12
click at [205, 132] on span "select" at bounding box center [208, 130] width 7 height 7
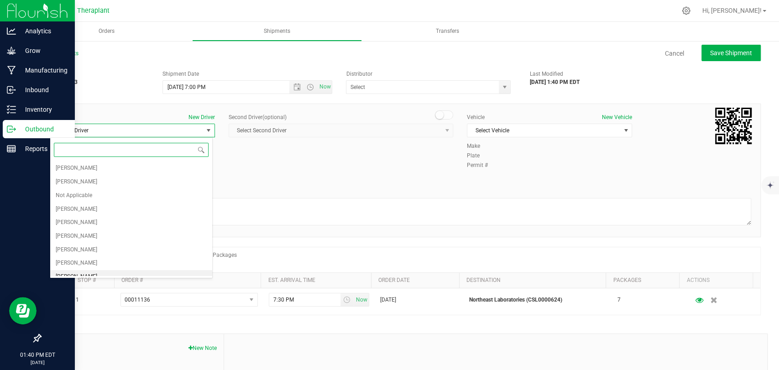
click at [87, 271] on span "[PERSON_NAME]" at bounding box center [77, 277] width 42 height 12
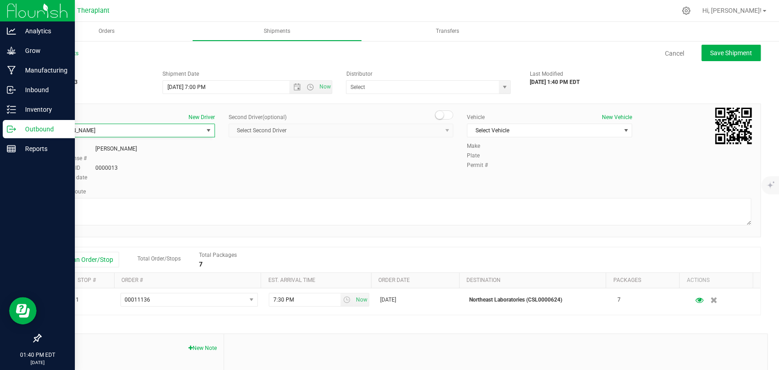
scroll to position [7, 0]
click at [436, 114] on small at bounding box center [440, 115] width 8 height 8
click at [442, 135] on span "select" at bounding box center [447, 130] width 11 height 13
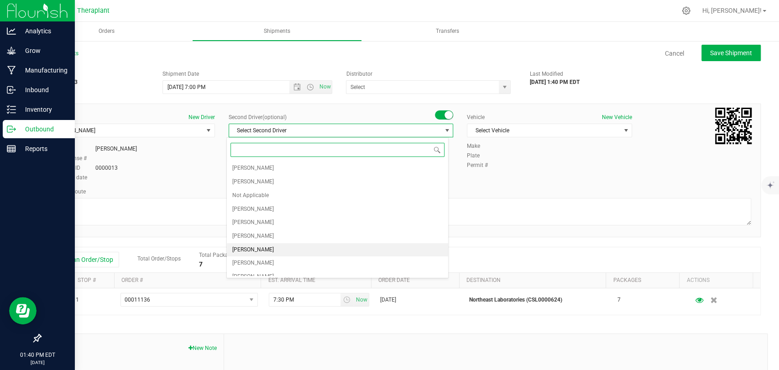
click at [253, 245] on span "[PERSON_NAME]" at bounding box center [253, 250] width 42 height 12
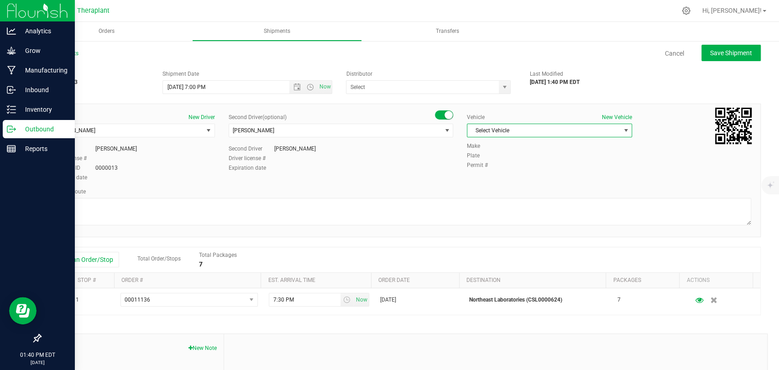
click at [534, 132] on span "Select Vehicle" at bounding box center [544, 130] width 153 height 13
click at [517, 238] on li "Northeast Laboratories Car" at bounding box center [544, 241] width 163 height 14
click at [177, 195] on div "Planned Route" at bounding box center [401, 208] width 702 height 40
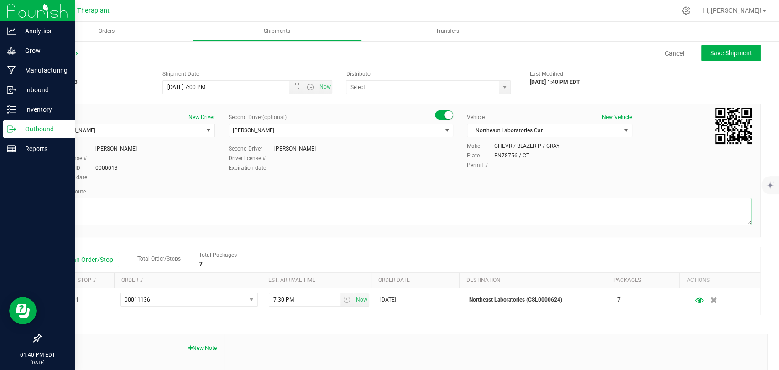
click at [173, 204] on textarea at bounding box center [401, 211] width 702 height 27
paste textarea "CT-8 S from CT-262, I-84 E, I-691 E, then I-91 N to [GEOGRAPHIC_DATA], Exit 23,…"
click at [322, 206] on textarea at bounding box center [401, 211] width 702 height 27
type textarea "CT-8 S from CT-262, I-84 E, I-691 E, then I-91 N to [GEOGRAPHIC_DATA], Exit 23,…"
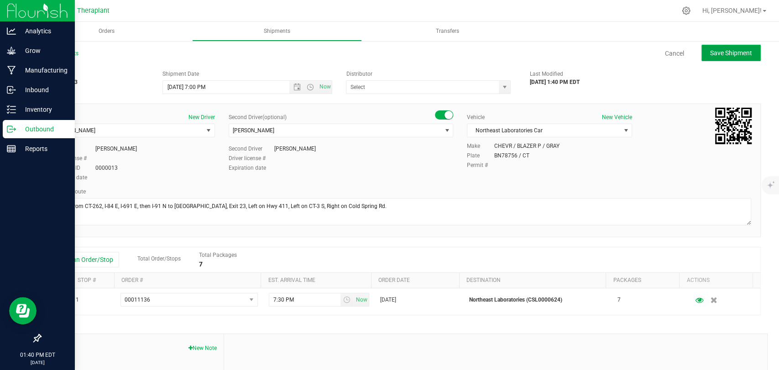
click at [711, 51] on span "Save Shipment" at bounding box center [732, 52] width 42 height 7
type input "[DATE] 11:00 PM"
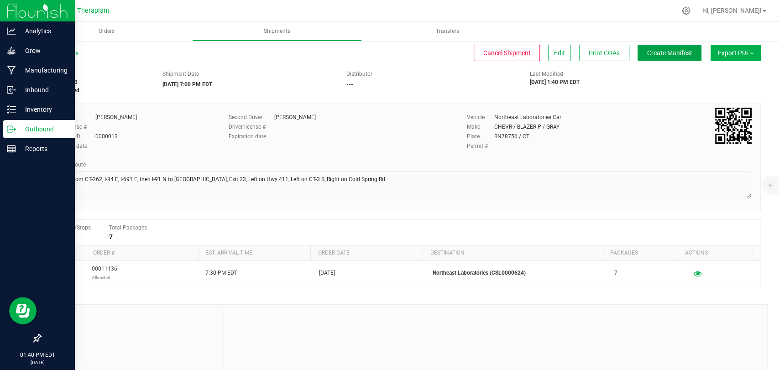
click at [669, 53] on span "Create Manifest" at bounding box center [670, 52] width 45 height 7
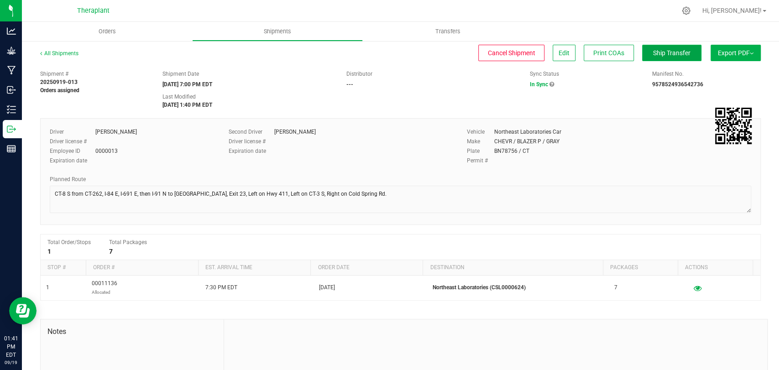
click at [664, 55] on span "Ship Transfer" at bounding box center [671, 52] width 37 height 7
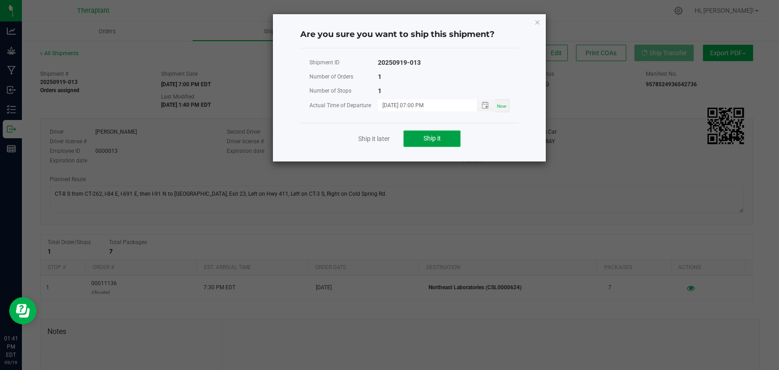
click at [438, 144] on button "Ship it" at bounding box center [432, 139] width 57 height 16
